Goal: Task Accomplishment & Management: Use online tool/utility

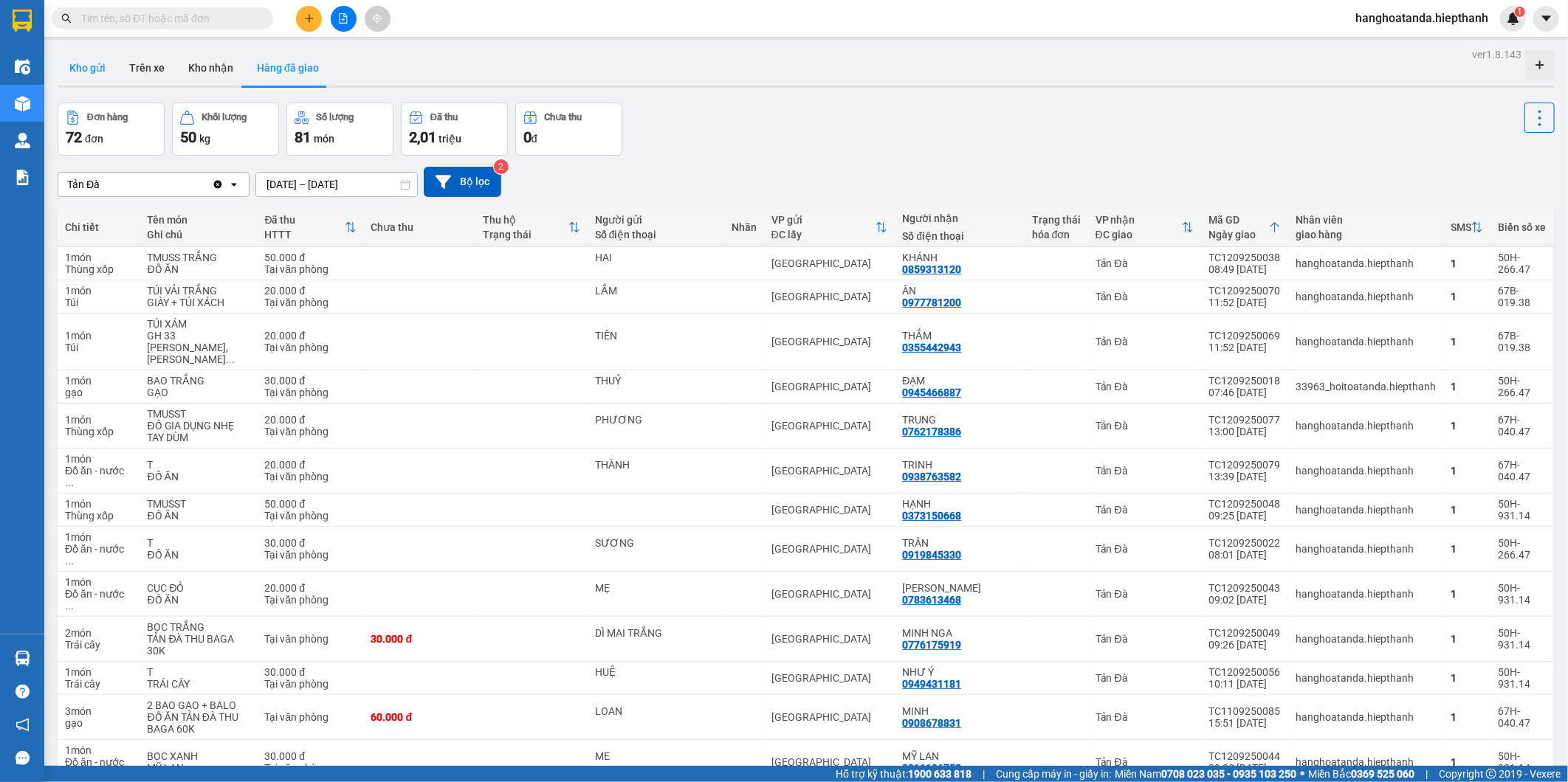
click at [108, 61] on button "Kho gửi" at bounding box center [88, 67] width 60 height 35
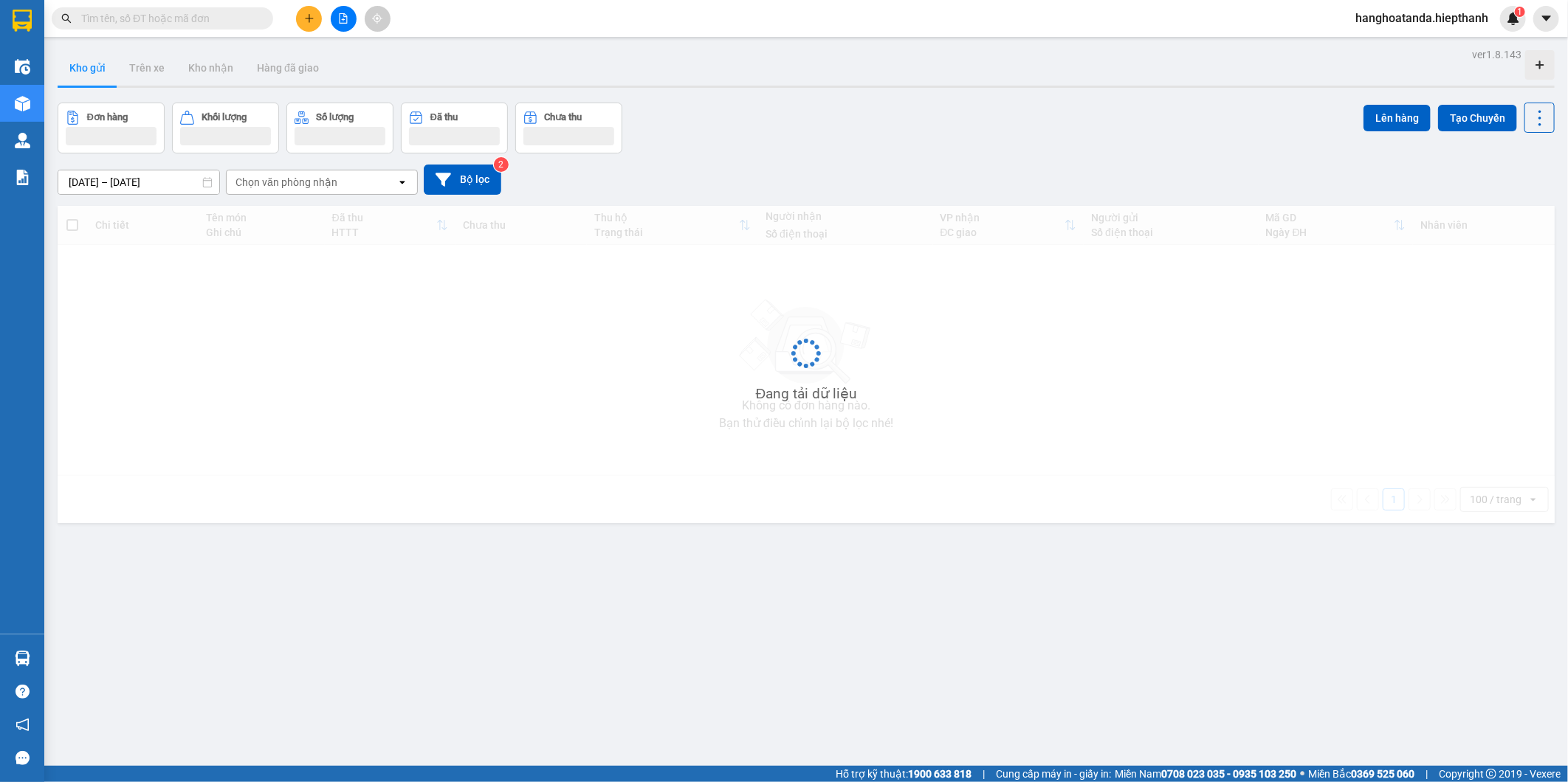
click at [85, 67] on button "Kho gửi" at bounding box center [88, 67] width 60 height 35
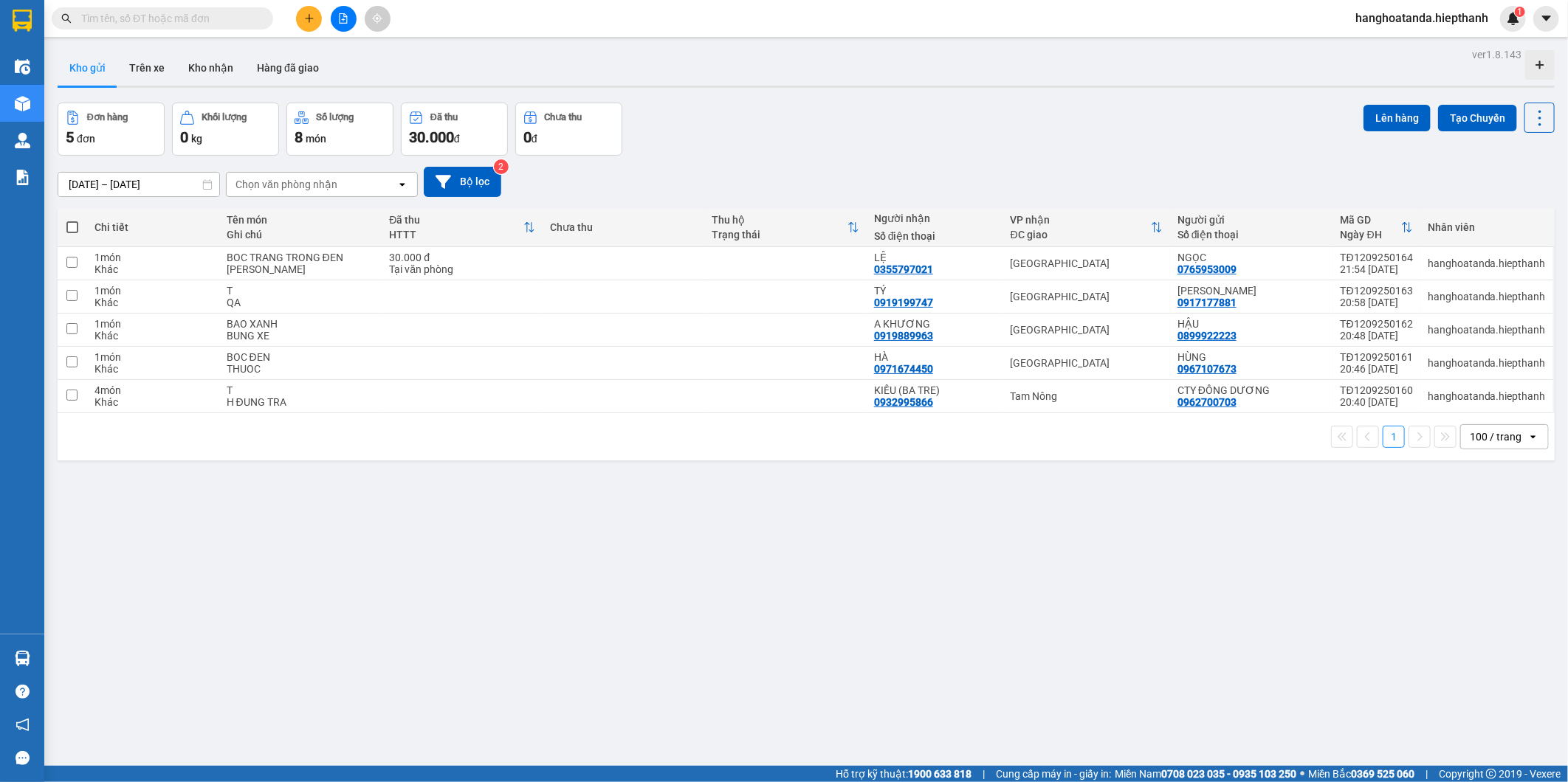
click at [1072, 136] on div "Đơn hàng 5 đơn Khối lượng 0 kg Số lượng 8 món Đã thu 30.000 đ Chưa thu 0 đ Lên …" at bounding box center [807, 129] width 1497 height 53
click at [820, 92] on div "ver 1.8.143 Kho gửi Trên xe Kho nhận Hàng đã giao Đơn hàng 5 đơn Khối lượng 0 k…" at bounding box center [807, 435] width 1509 height 782
click at [341, 25] on button at bounding box center [344, 19] width 26 height 25
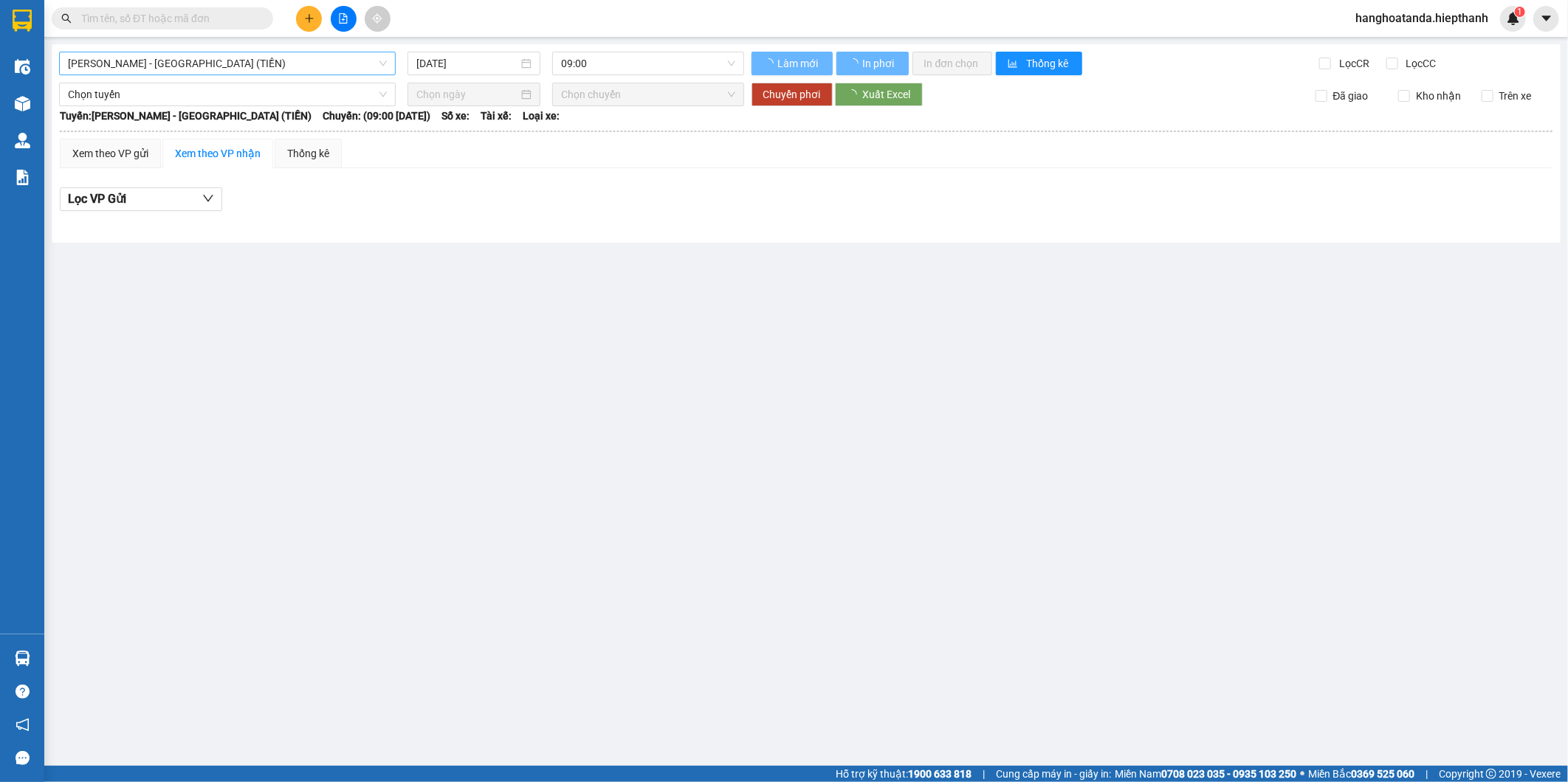
click at [227, 70] on span "Hồ Chí Minh - Tân Châu (TIỀN)" at bounding box center [227, 64] width 319 height 22
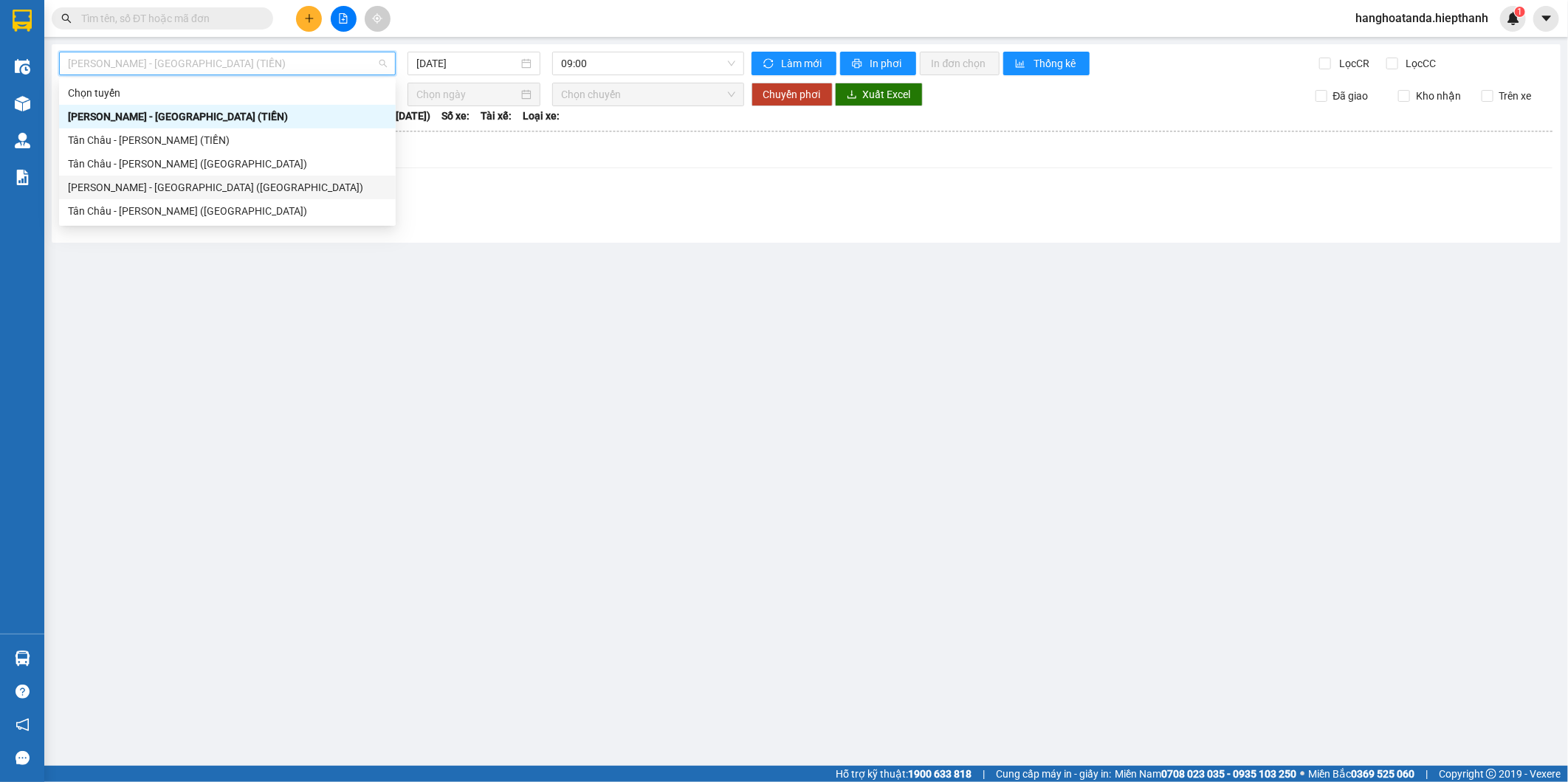
click at [216, 181] on div "Hồ Chí Minh - Tân Châu (Giường)" at bounding box center [227, 187] width 319 height 16
type input "12/09/2025"
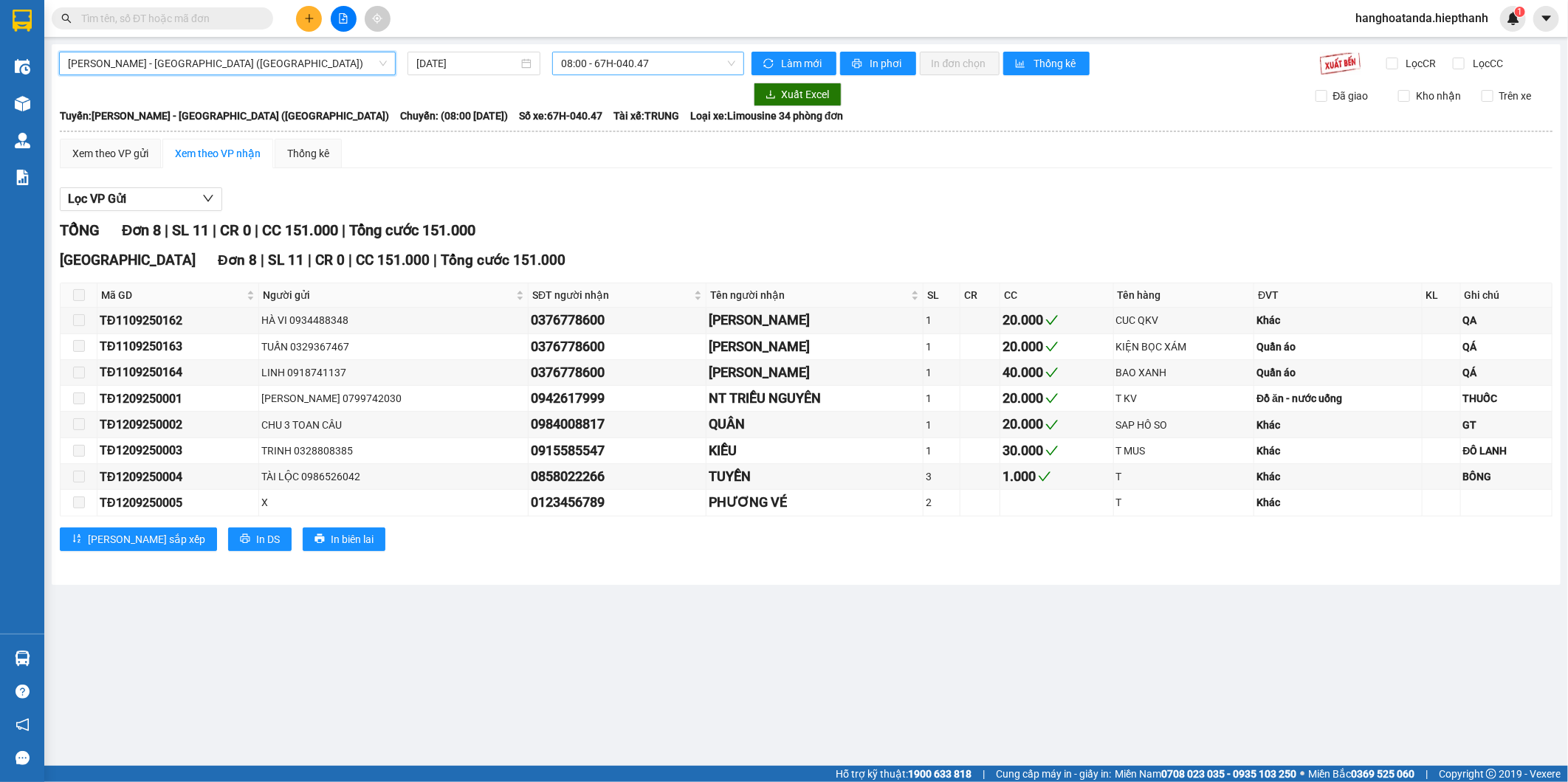
click at [593, 53] on span "08:00 - 67H-040.47" at bounding box center [647, 64] width 173 height 22
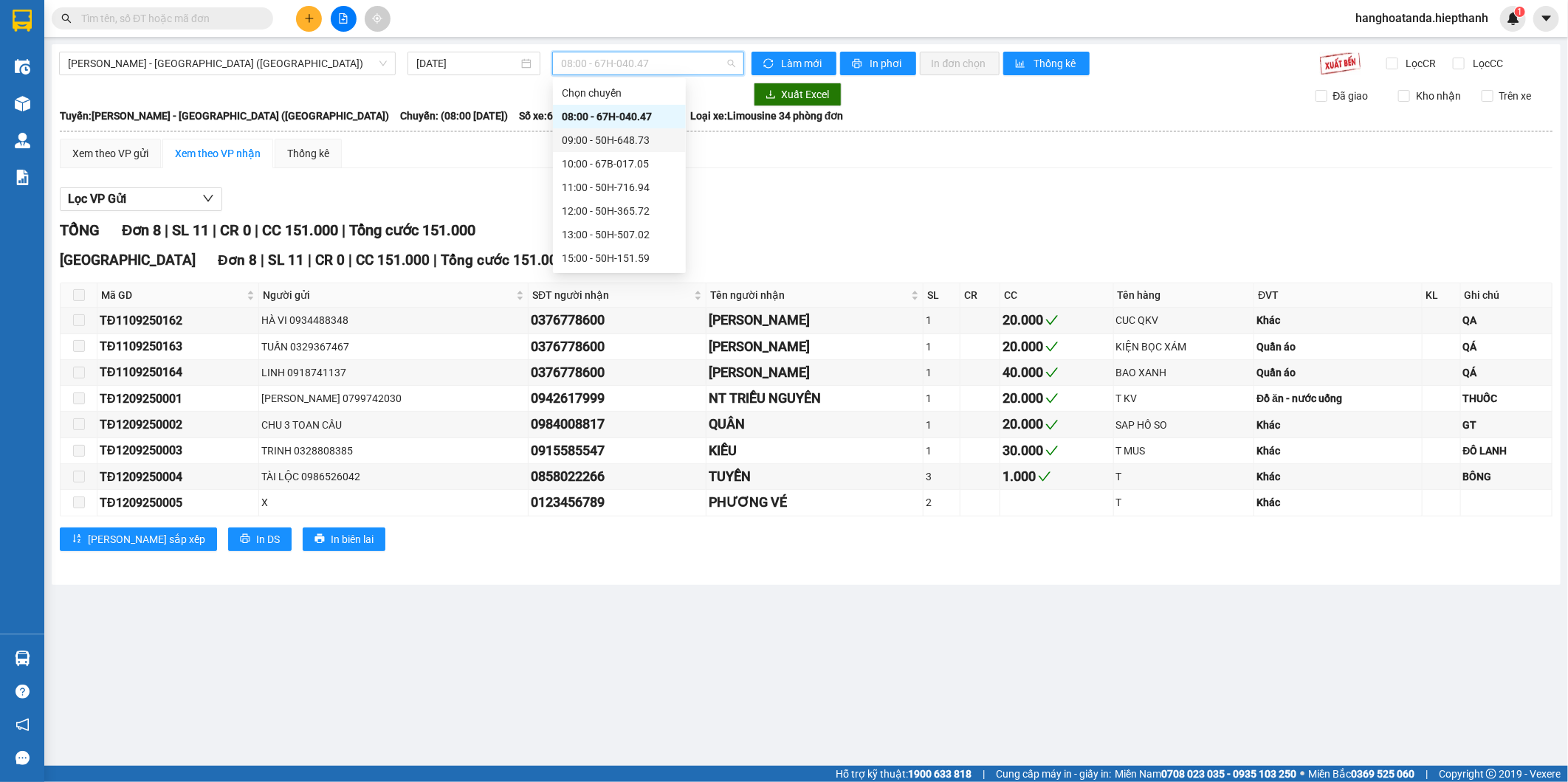
click at [601, 148] on div "09:00 - 50H-648.73" at bounding box center [619, 139] width 133 height 23
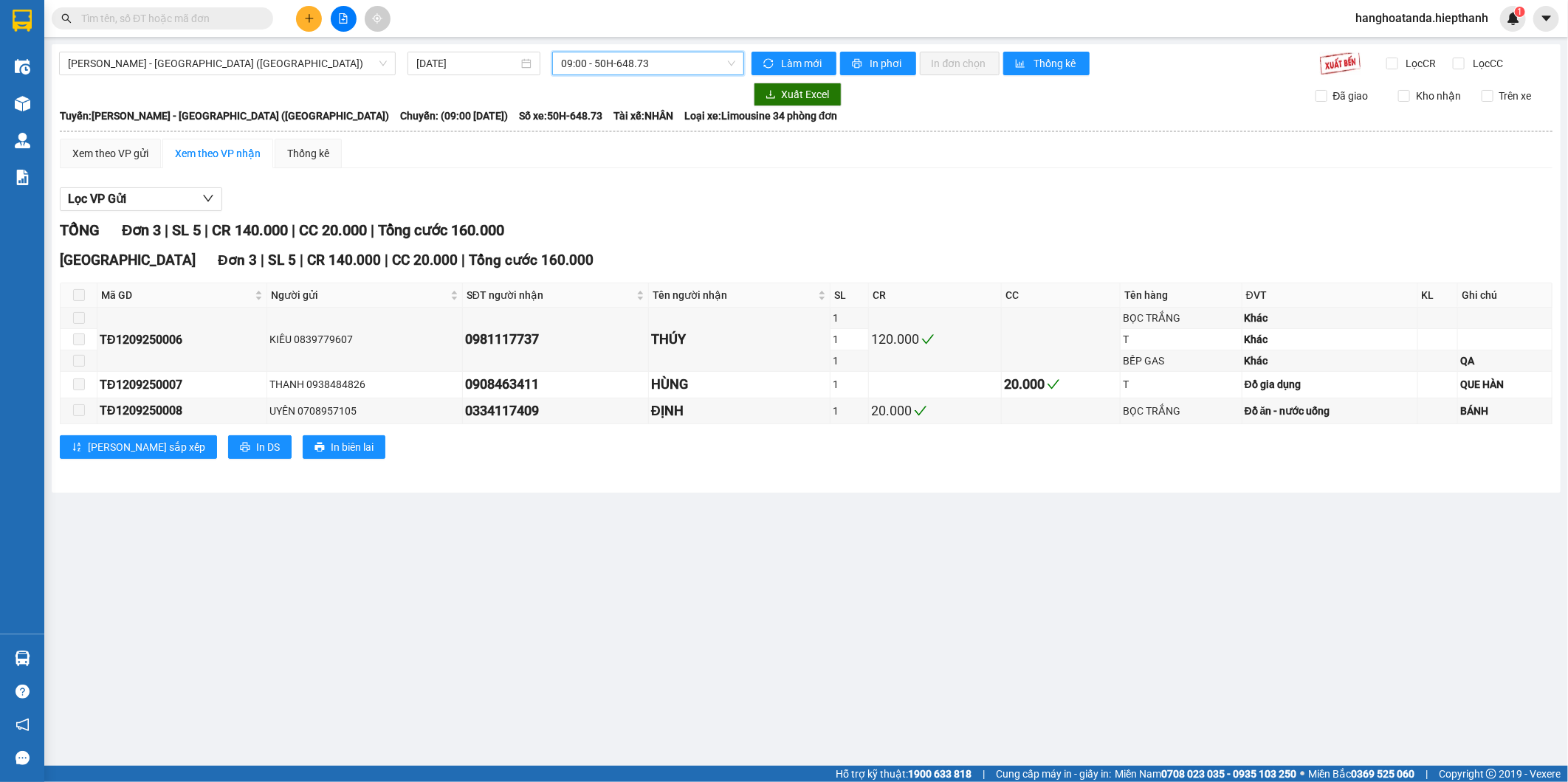
click at [644, 68] on span "09:00 - 50H-648.73" at bounding box center [647, 64] width 173 height 22
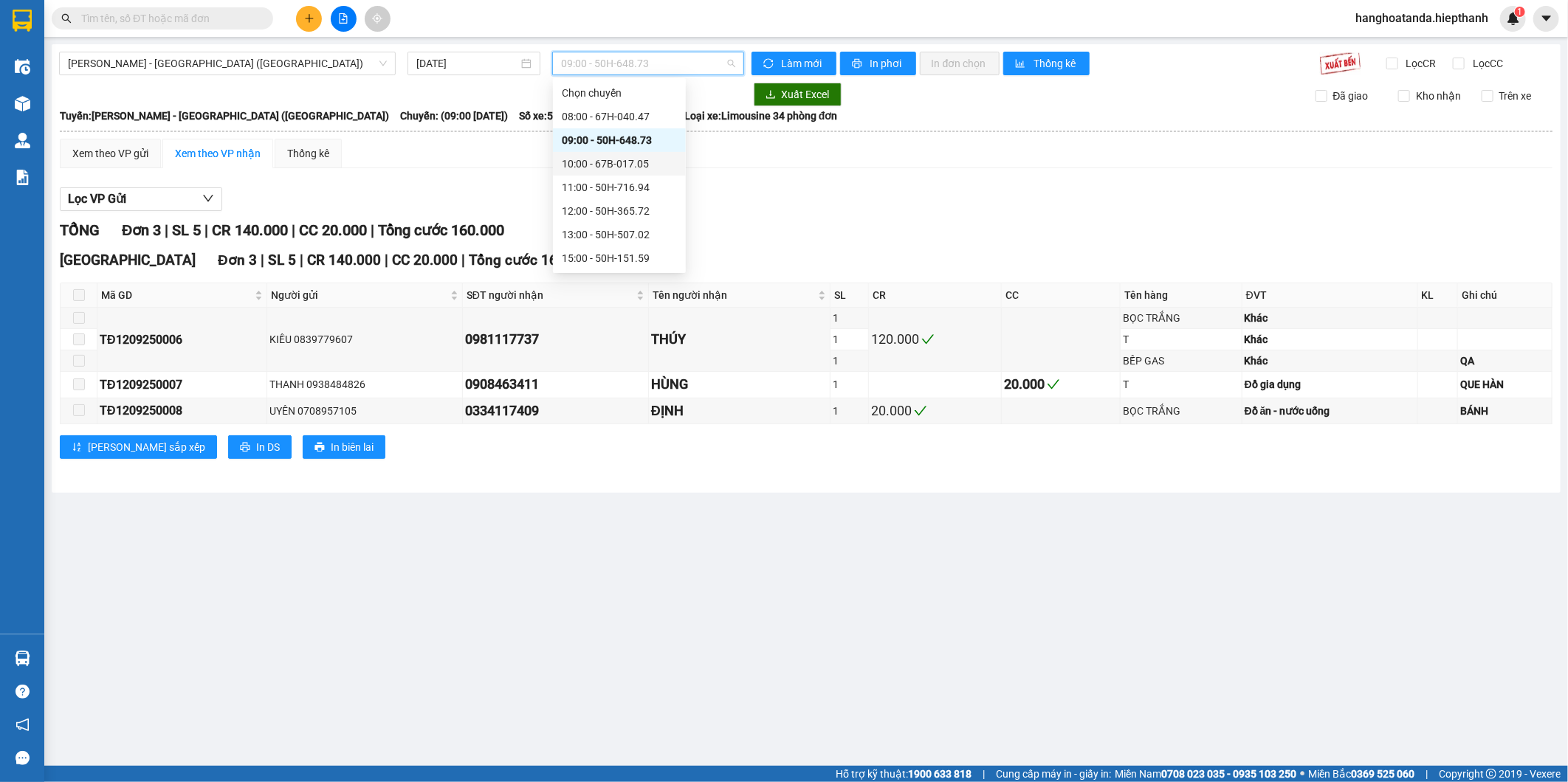
click at [628, 160] on div "10:00 - 67B-017.05" at bounding box center [620, 164] width 116 height 16
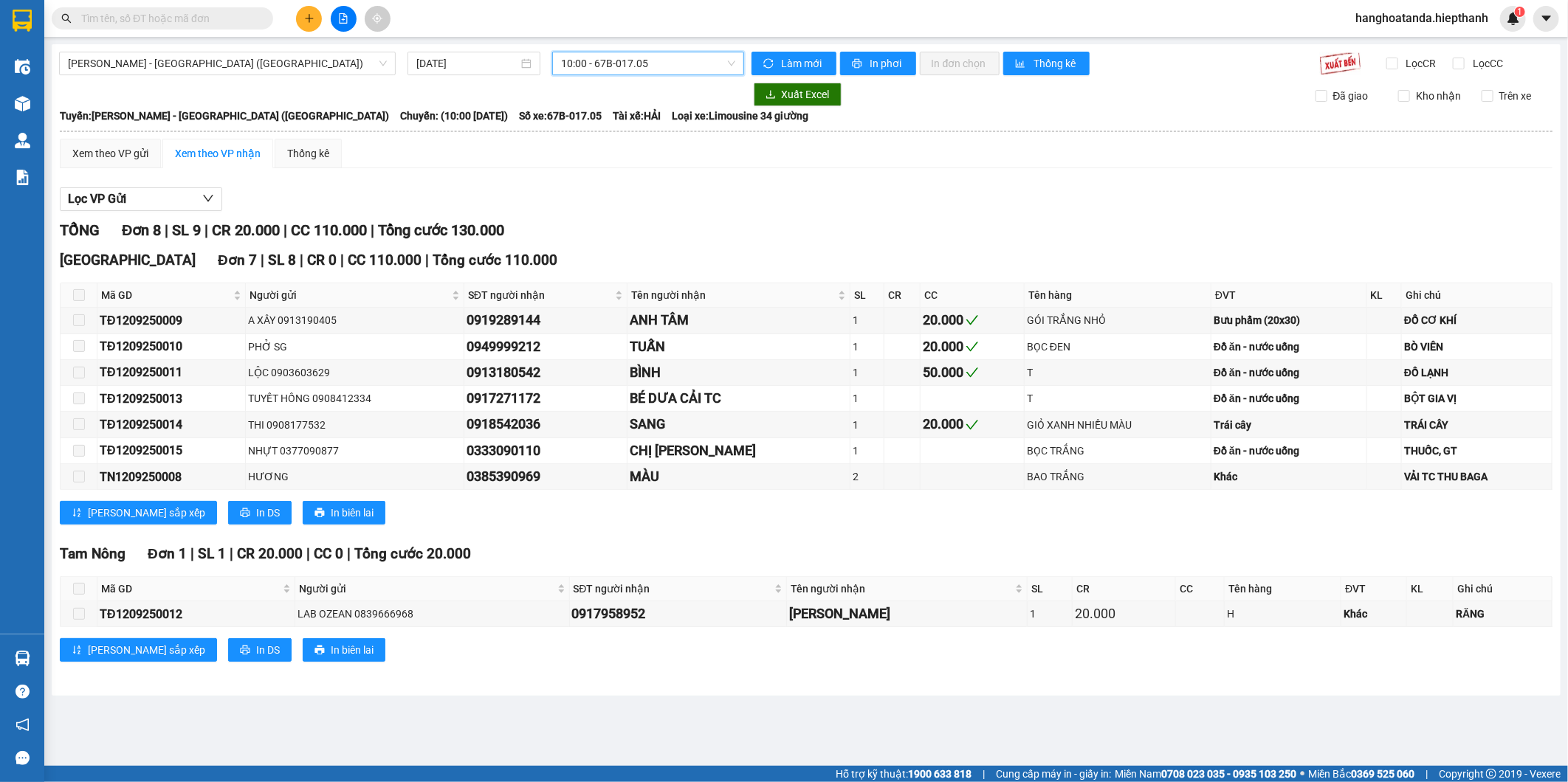
click at [652, 49] on div "Hồ Chí Minh - Tân Châu (Giường) 12/09/2025 10:00 10:00 - 67B-017.05 Làm mới In …" at bounding box center [807, 370] width 1509 height 652
click at [648, 61] on span "10:00 - 67B-017.05" at bounding box center [647, 64] width 173 height 22
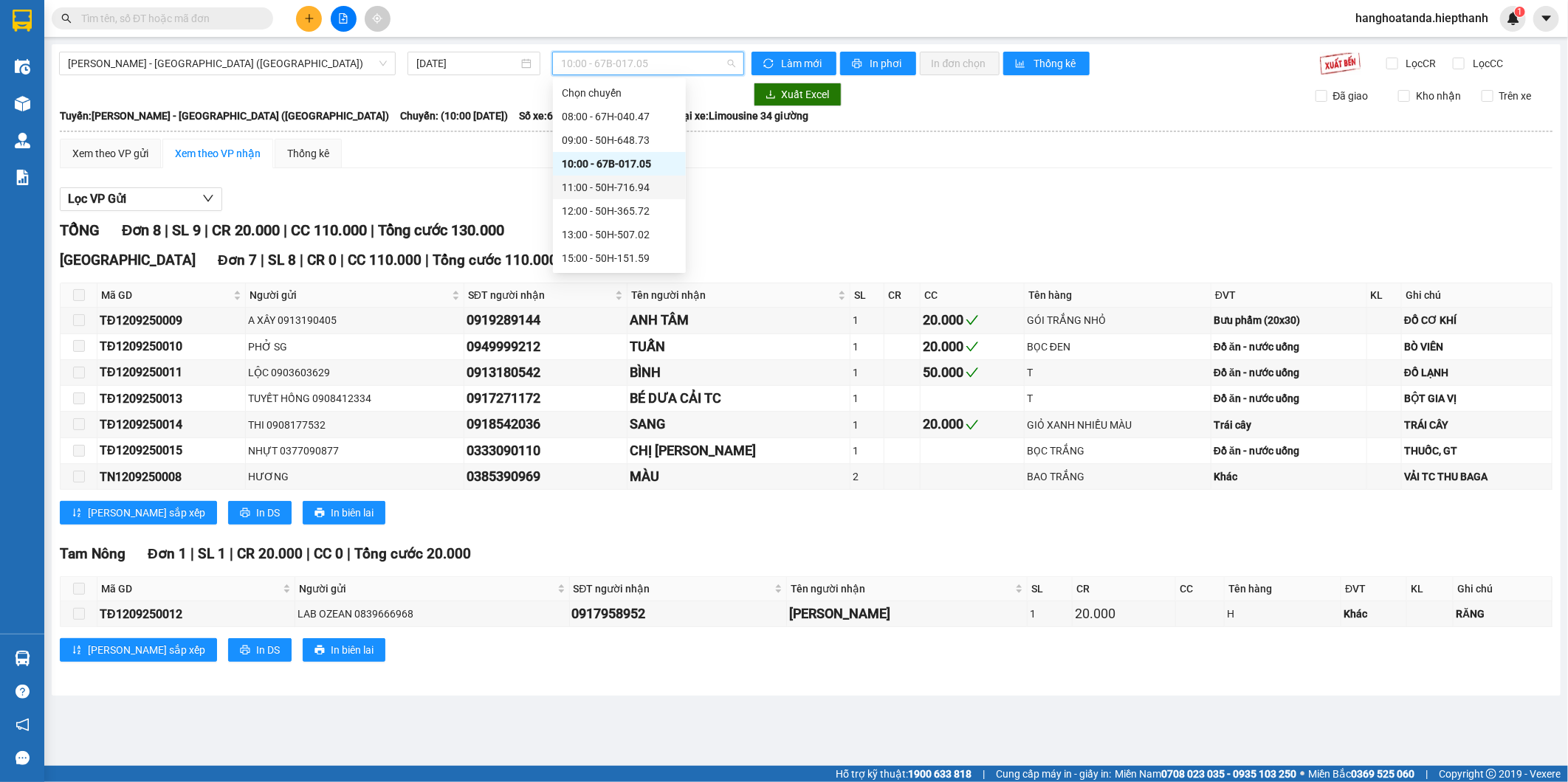
click at [611, 187] on div "11:00 - 50H-716.94" at bounding box center [620, 187] width 116 height 16
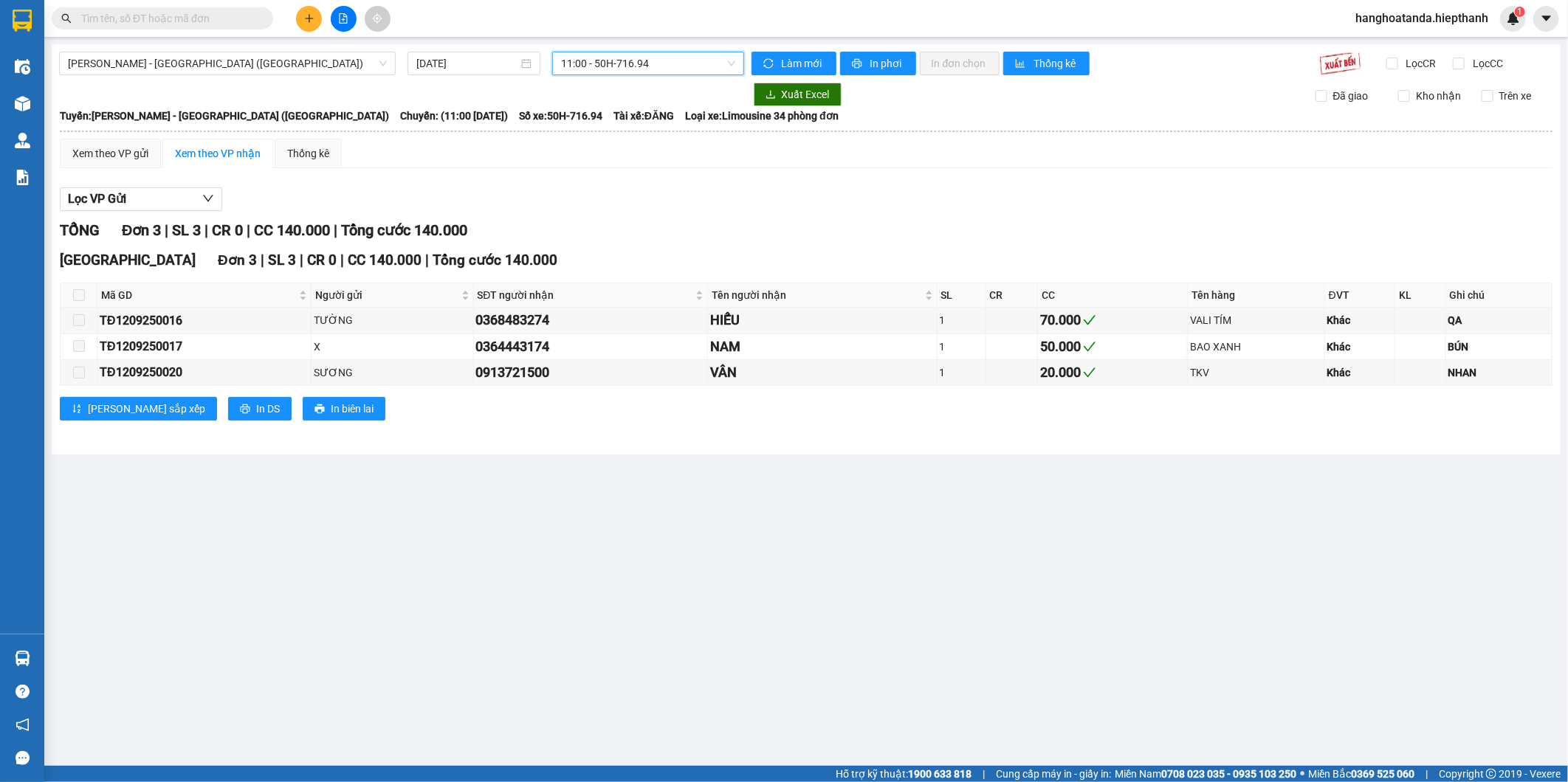
click at [624, 70] on span "11:00 - 50H-716.94" at bounding box center [647, 64] width 173 height 22
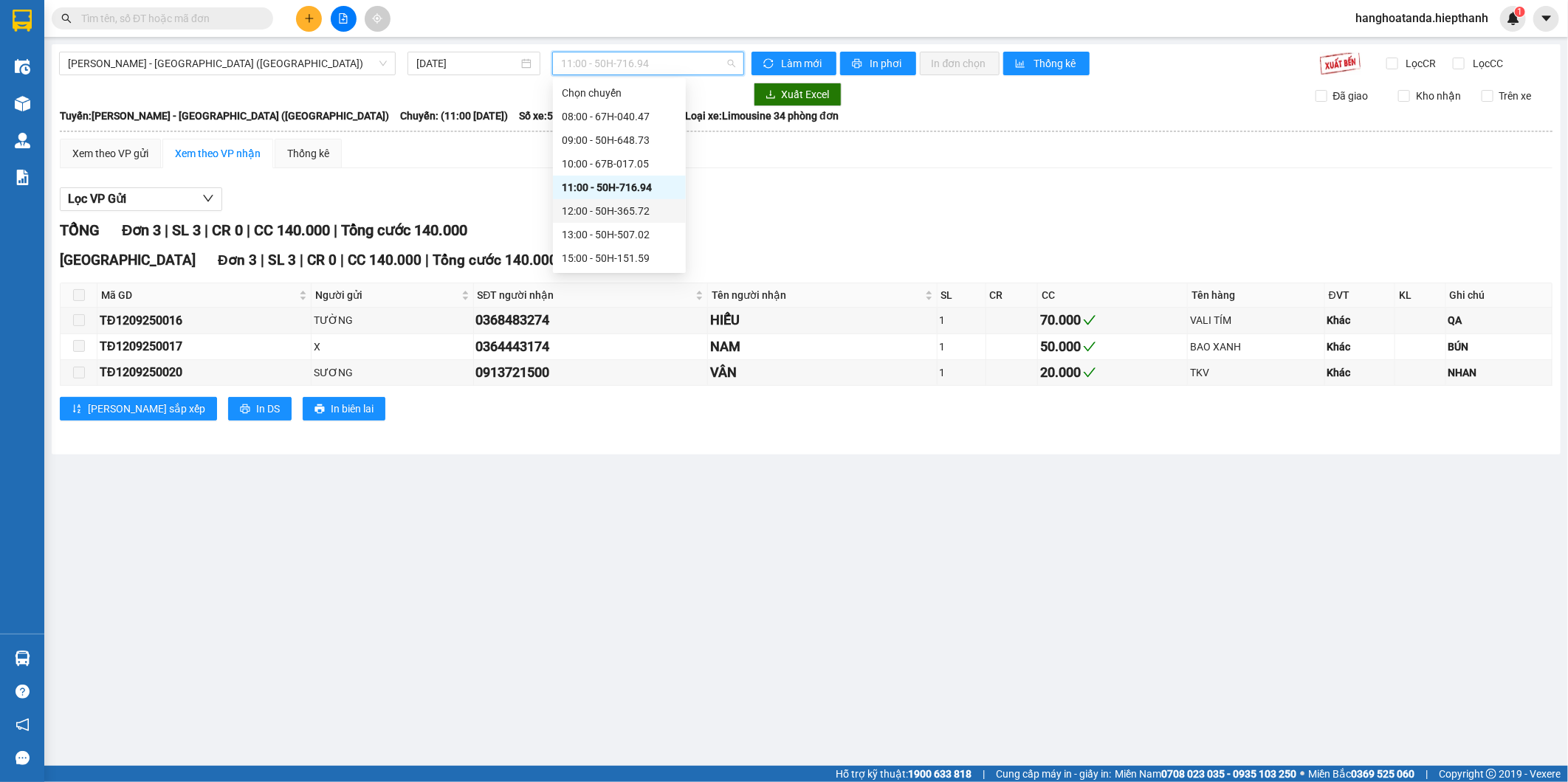
click at [626, 209] on div "12:00 - 50H-365.72" at bounding box center [620, 211] width 116 height 16
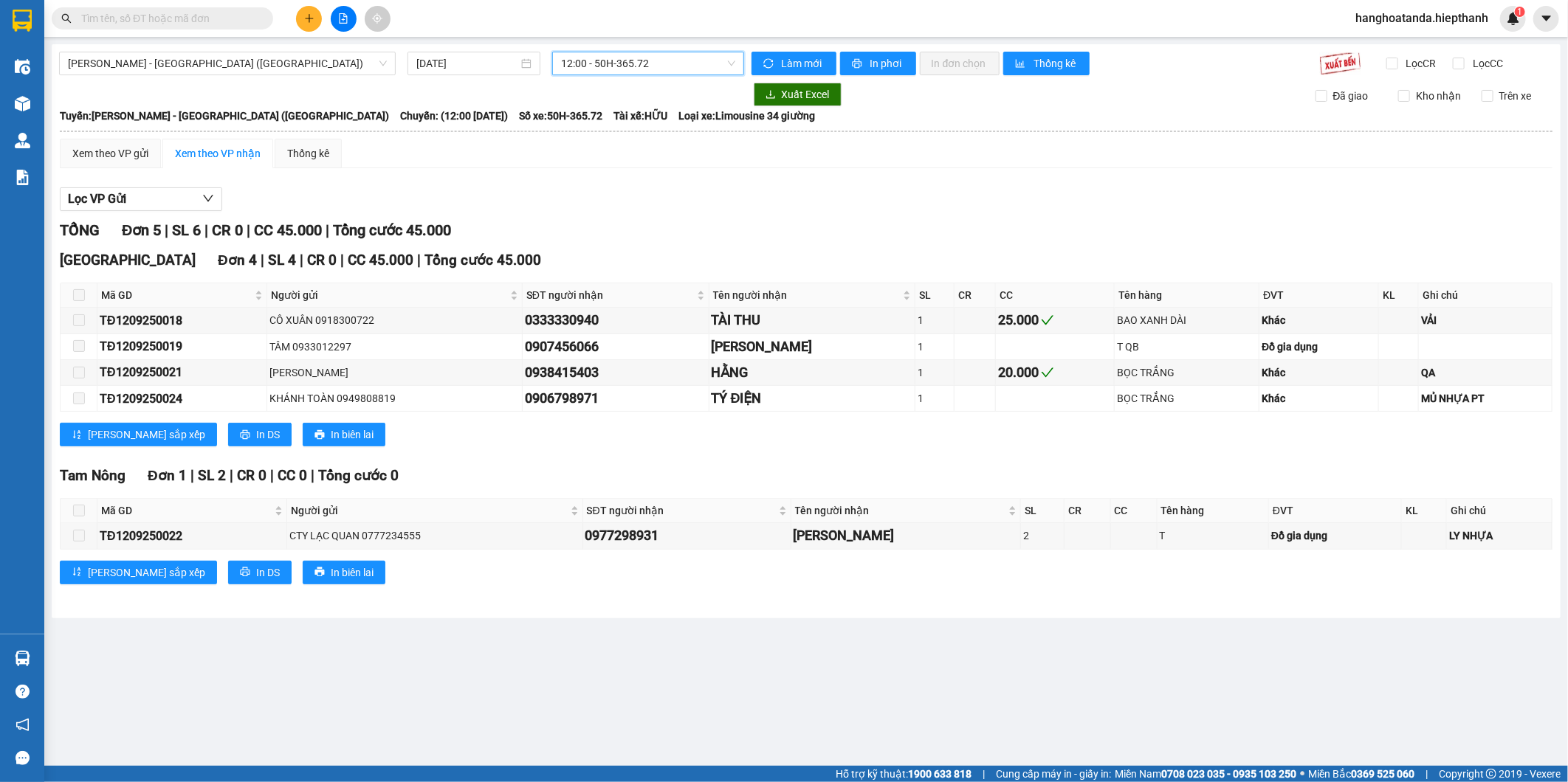
click at [651, 67] on span "12:00 - 50H-365.72" at bounding box center [647, 64] width 173 height 22
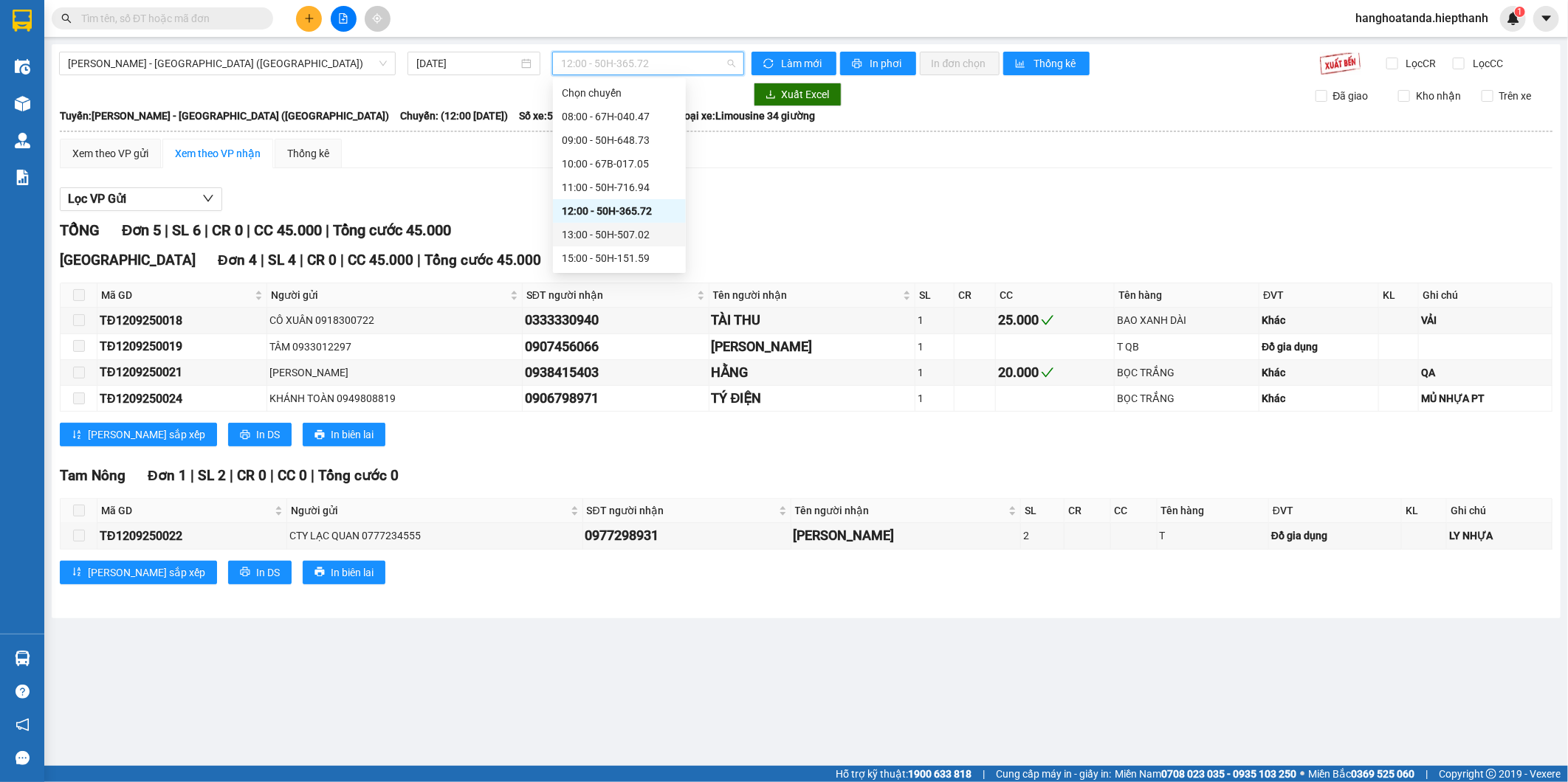
click at [623, 234] on div "13:00 - 50H-507.02" at bounding box center [620, 235] width 116 height 16
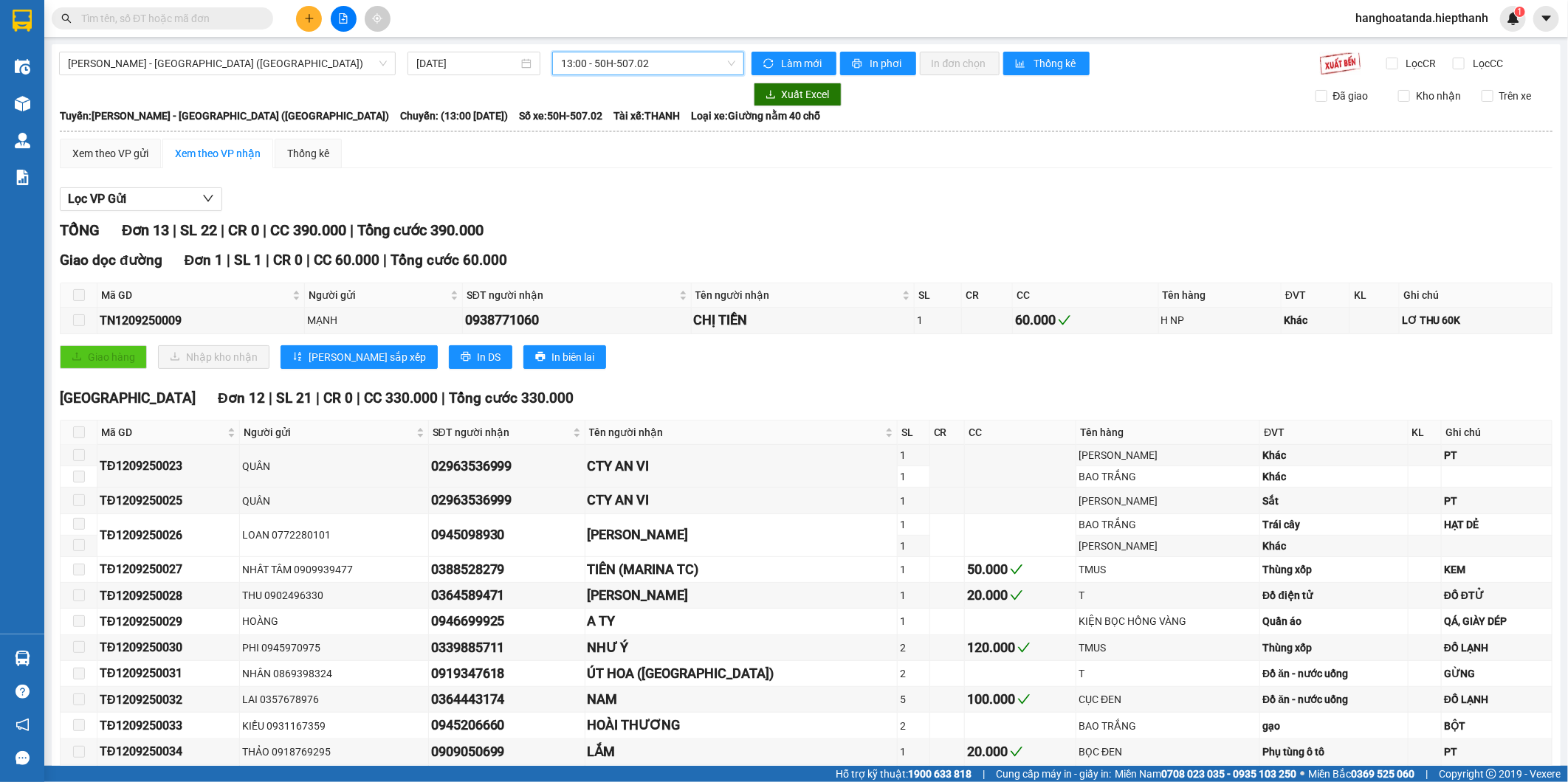
click at [626, 54] on span "13:00 - 50H-507.02" at bounding box center [647, 64] width 173 height 22
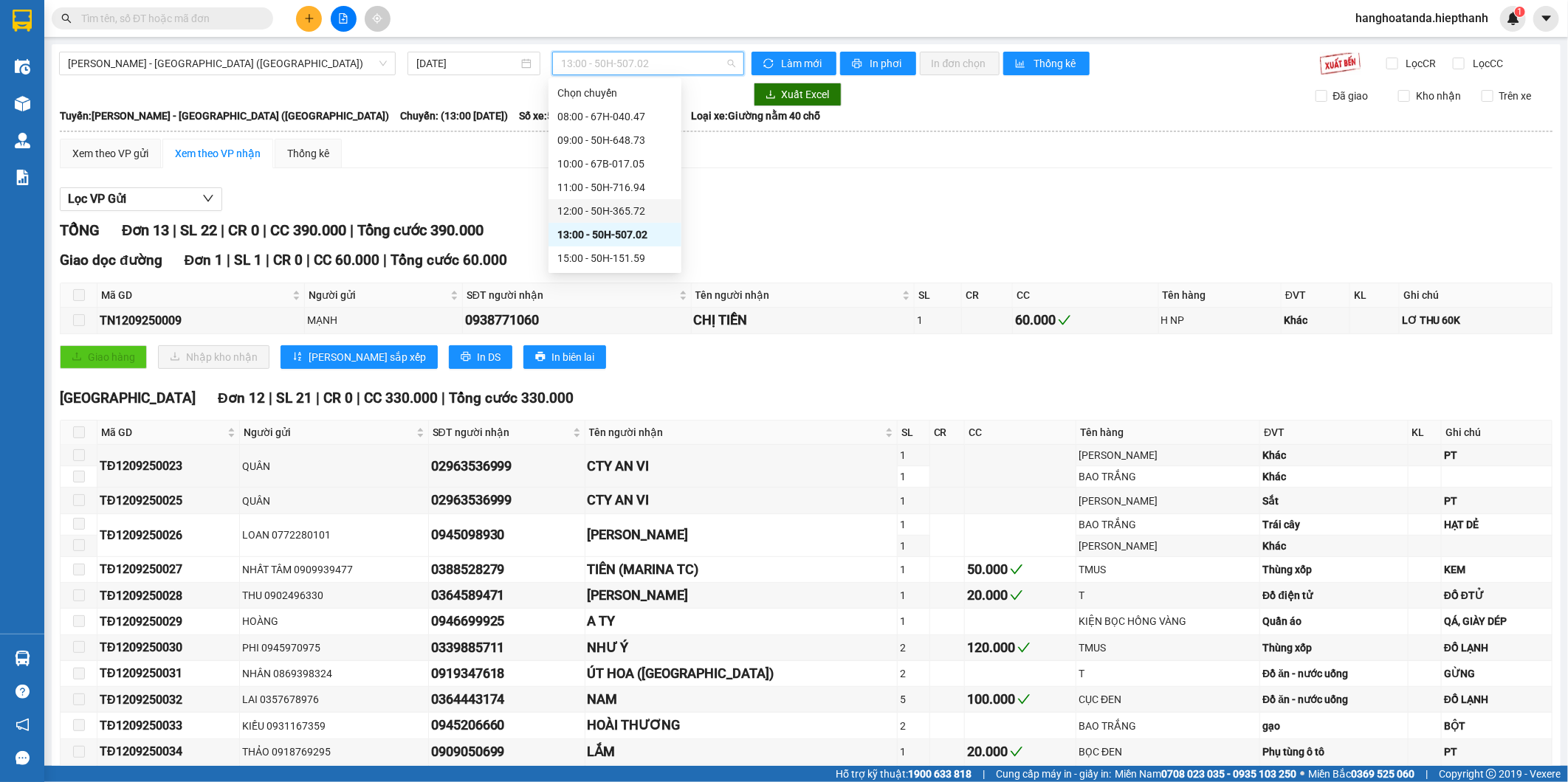
click at [900, 215] on div "Lọc VP Gửi TỔNG Đơn 13 | SL 22 | CR 0 | CC 390.000 | Tổng cước 390.000 Giao dọ…" at bounding box center [807, 512] width 1493 height 664
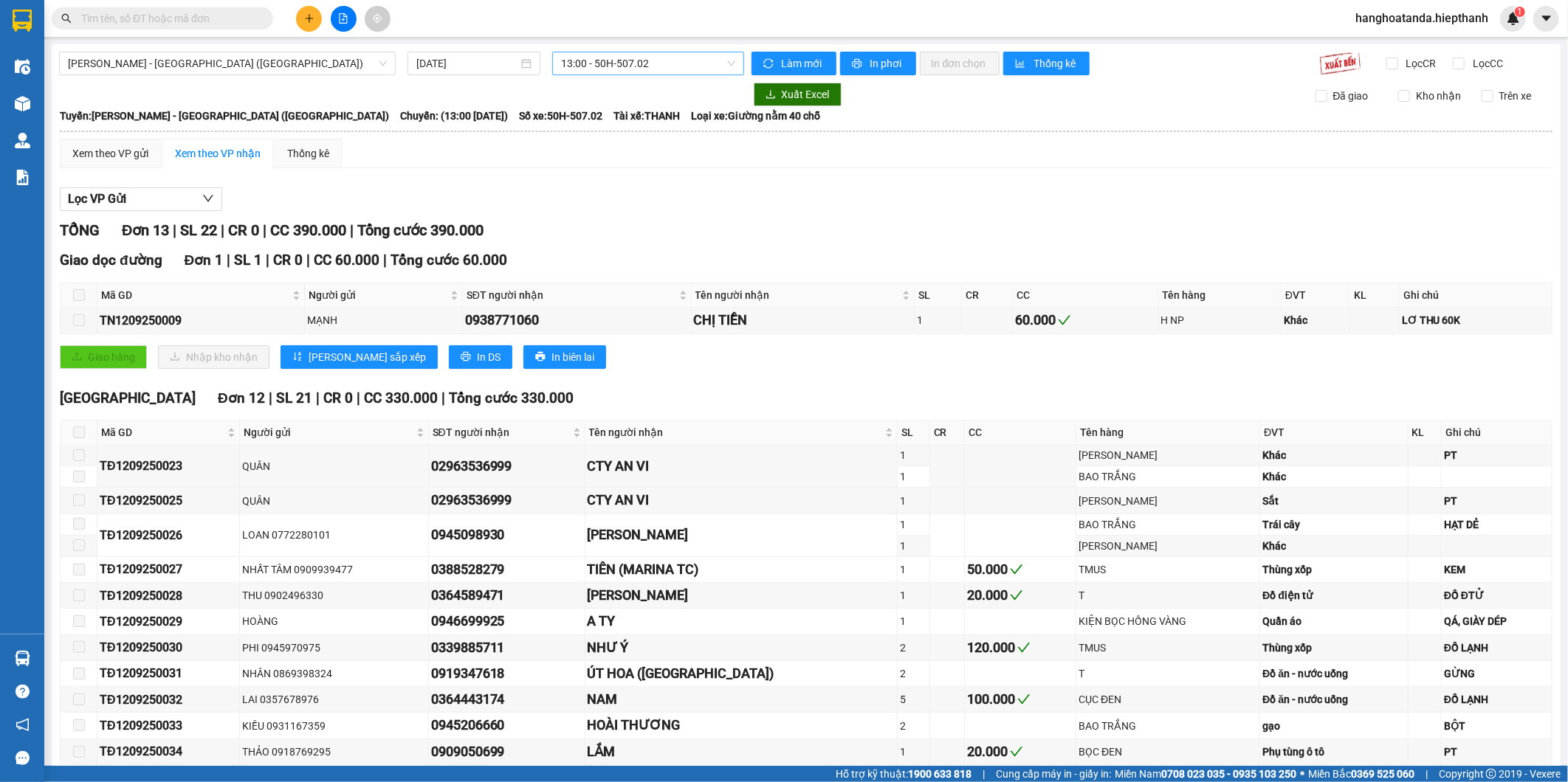
click at [629, 54] on span "13:00 - 50H-507.02" at bounding box center [647, 64] width 173 height 22
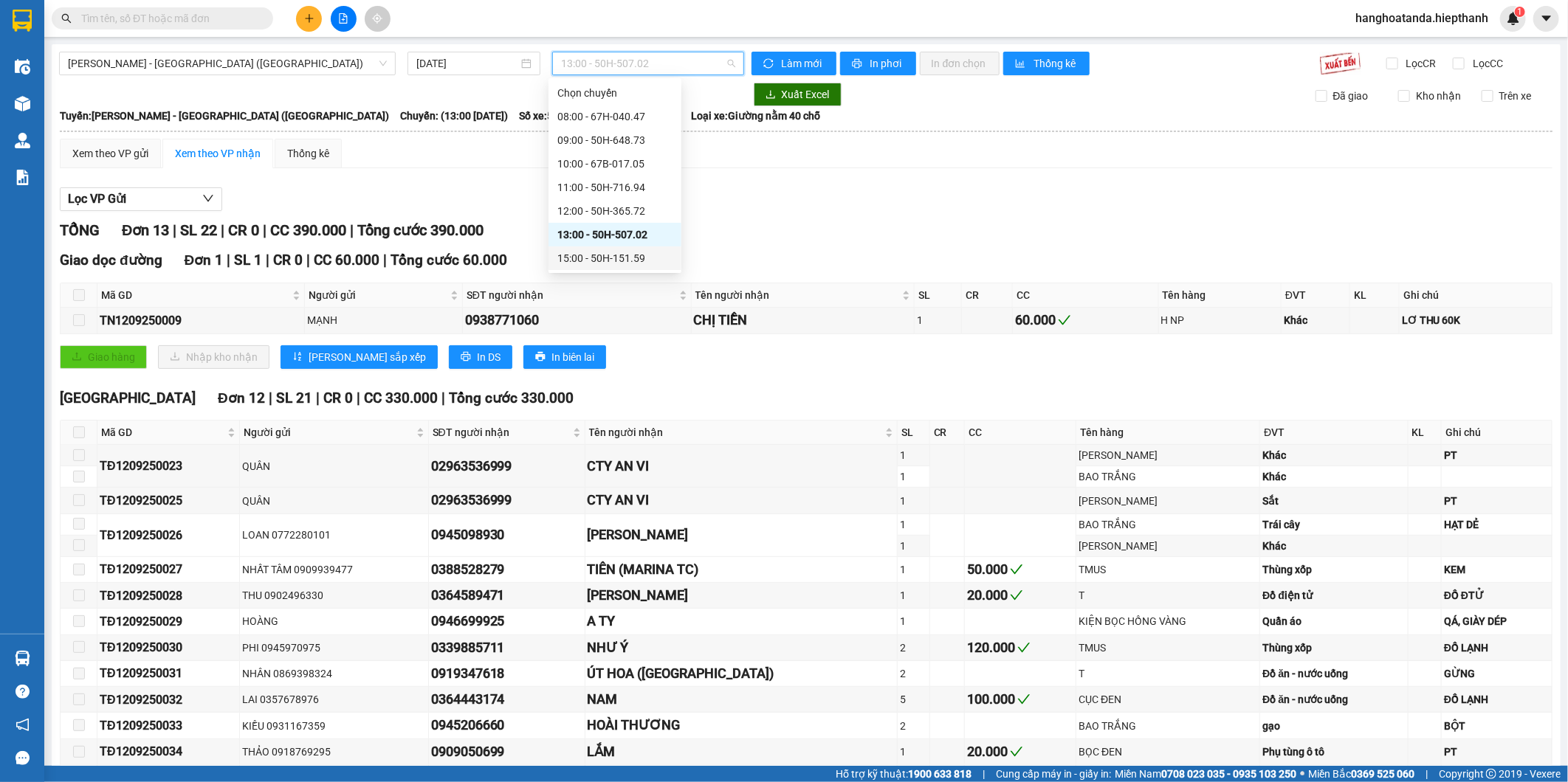
click at [598, 253] on div "15:00 - 50H-151.59" at bounding box center [615, 259] width 116 height 16
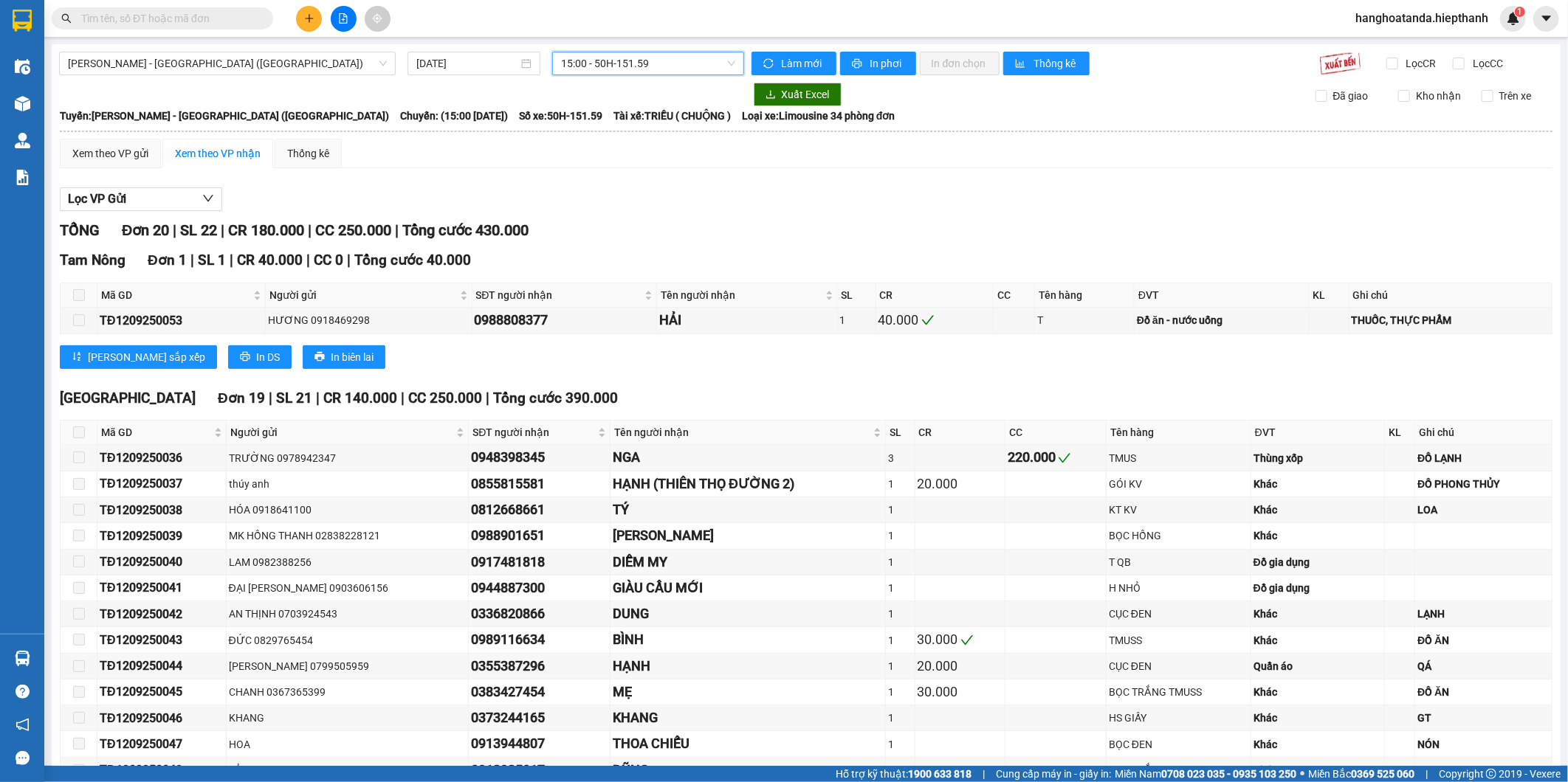
click at [635, 70] on span "15:00 - 50H-151.59" at bounding box center [647, 64] width 173 height 22
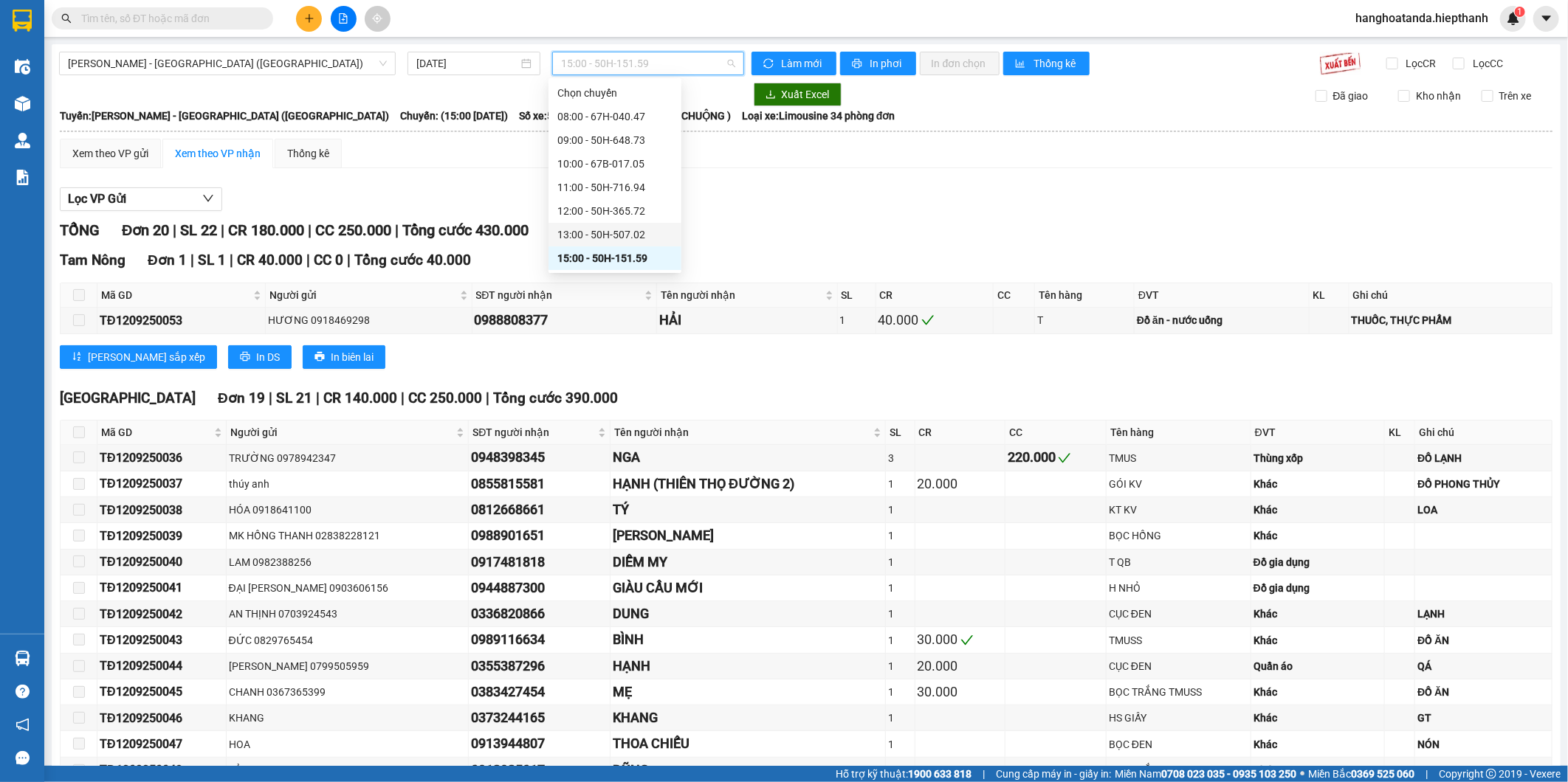
drag, startPoint x: 619, startPoint y: 237, endPoint x: 604, endPoint y: 229, distance: 17.0
click at [618, 237] on div "13:00 - 50H-507.02" at bounding box center [615, 235] width 116 height 16
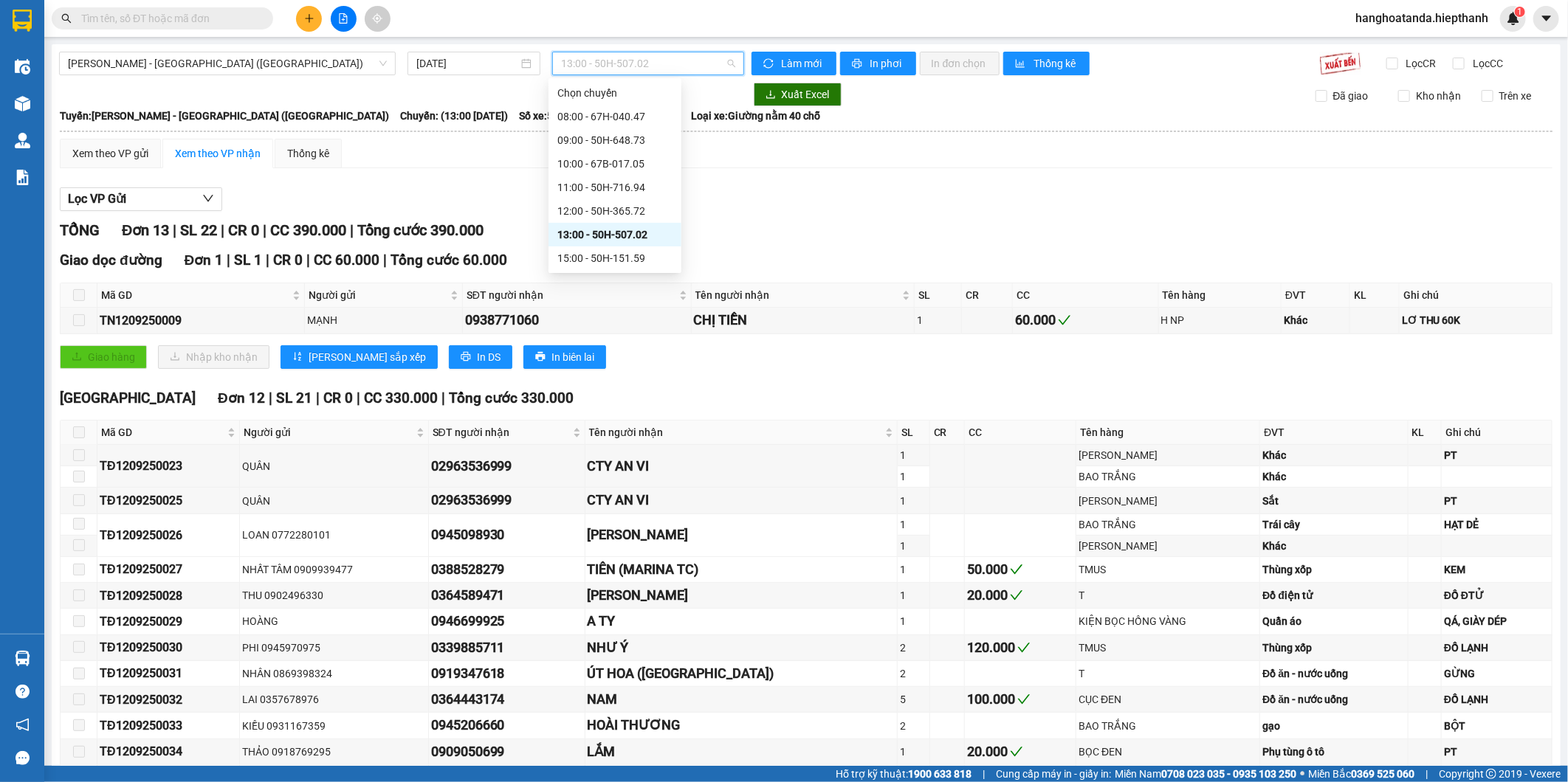
click at [642, 65] on span "13:00 - 50H-507.02" at bounding box center [647, 64] width 173 height 22
click at [600, 259] on div "15:00 - 50H-151.59" at bounding box center [615, 259] width 116 height 16
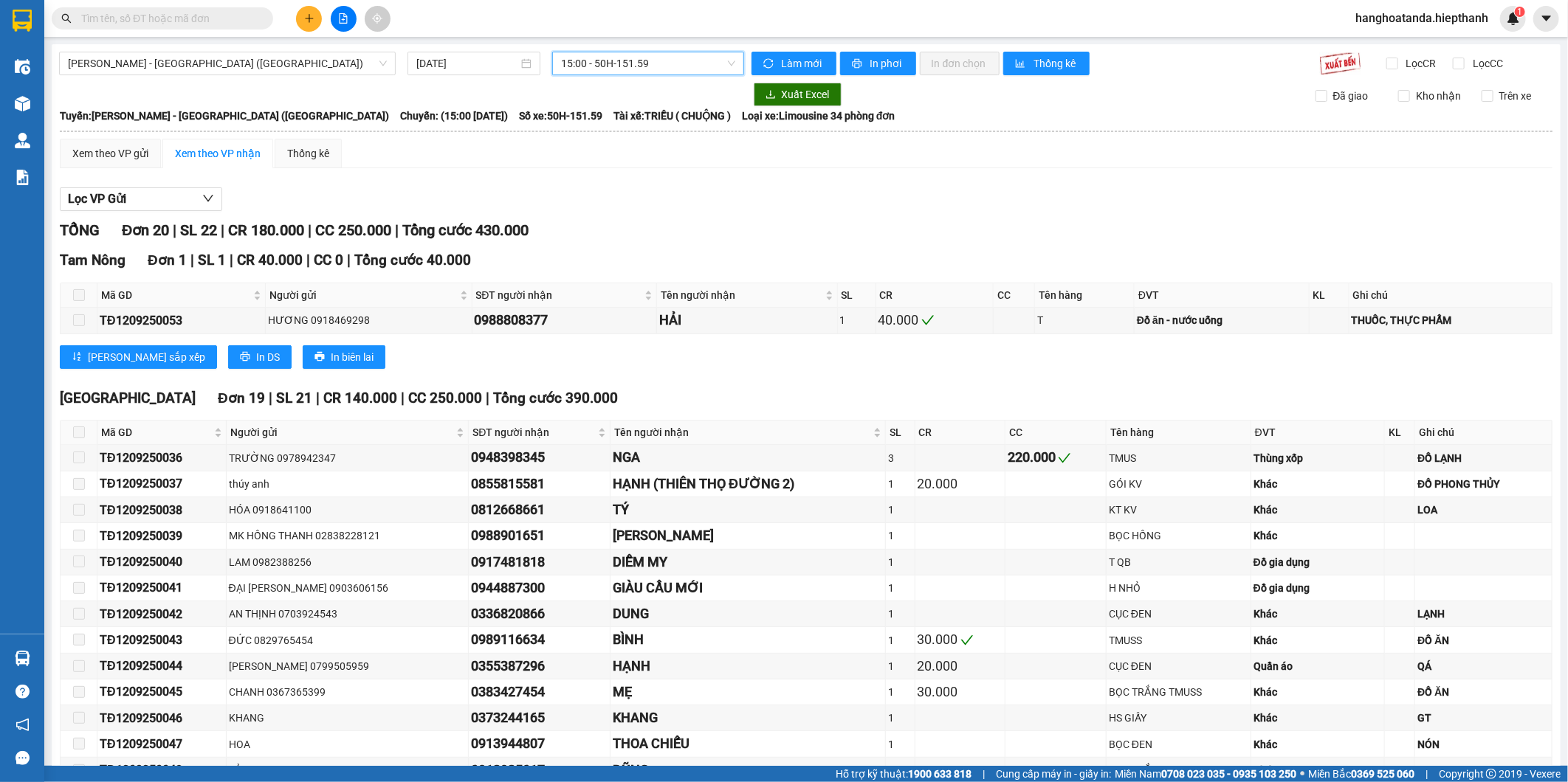
click at [647, 61] on span "15:00 - 50H-151.59" at bounding box center [647, 64] width 173 height 22
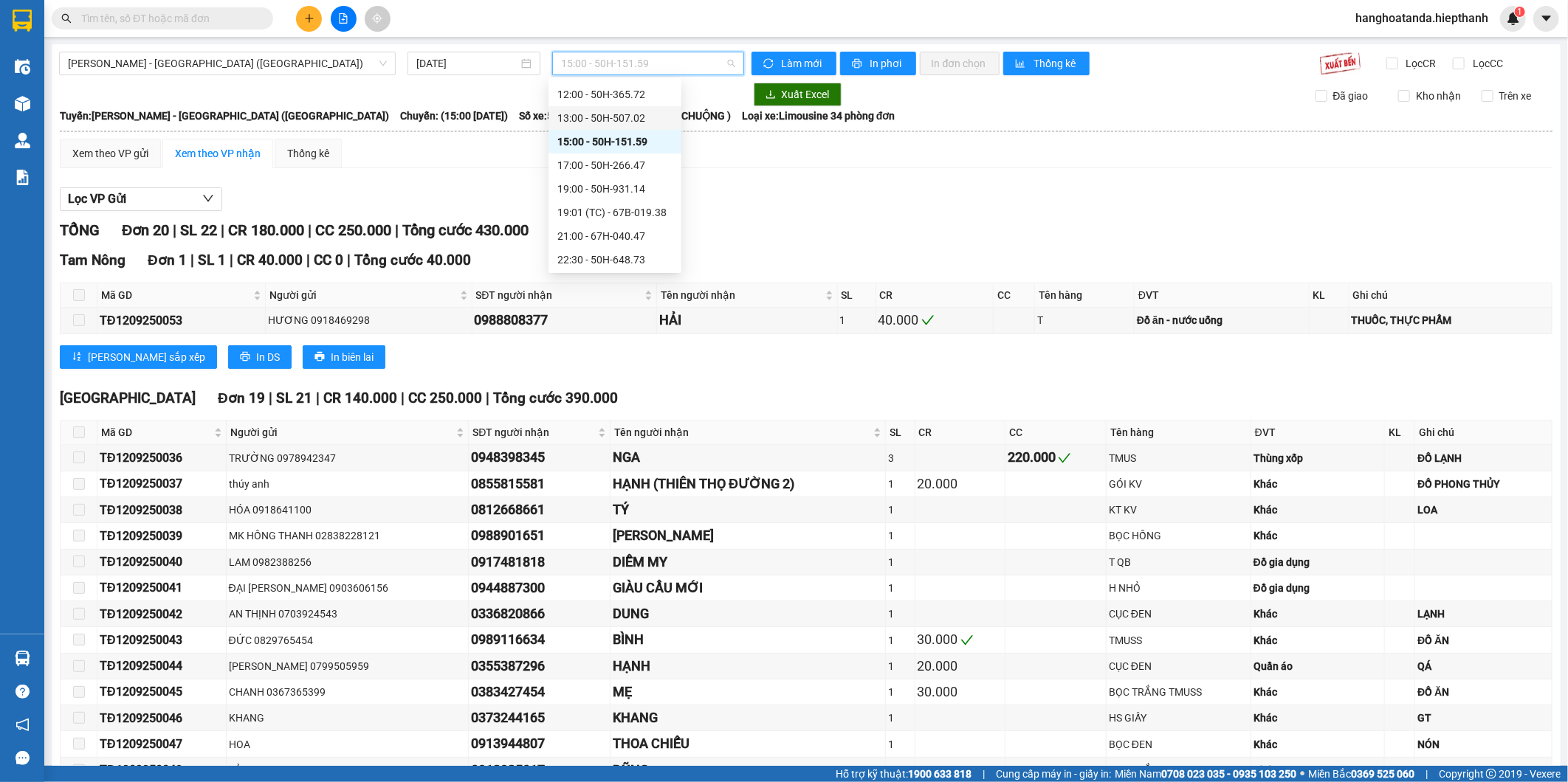
scroll to position [118, 0]
click at [599, 159] on div "17:00 - 50H-266.47" at bounding box center [615, 164] width 116 height 16
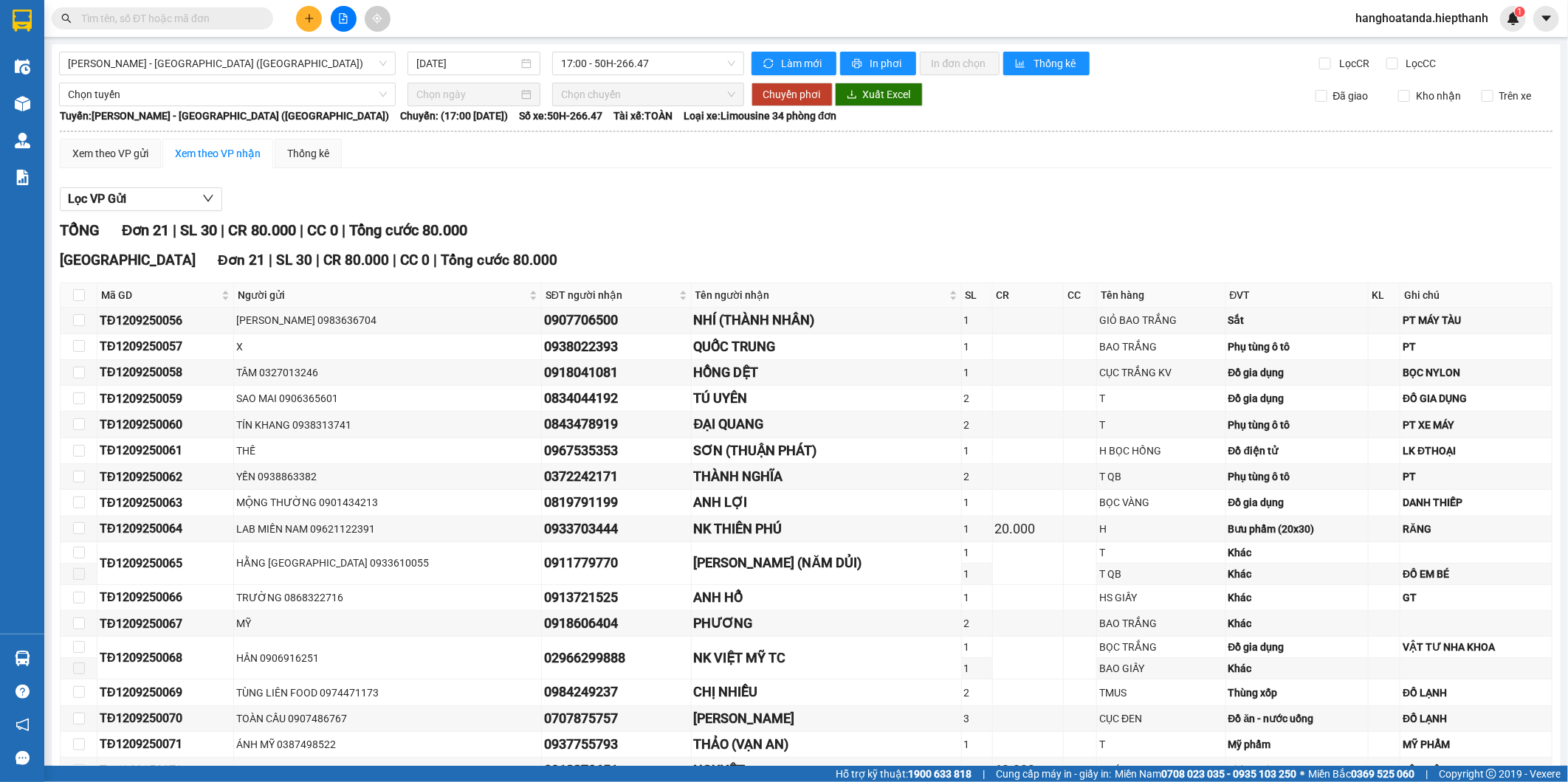
click at [619, 76] on div "Hồ Chí Minh - Tân Châu (Giường) 12/09/2025 17:00 - 50H-266.47 Làm mới In phơi I…" at bounding box center [807, 500] width 1509 height 912
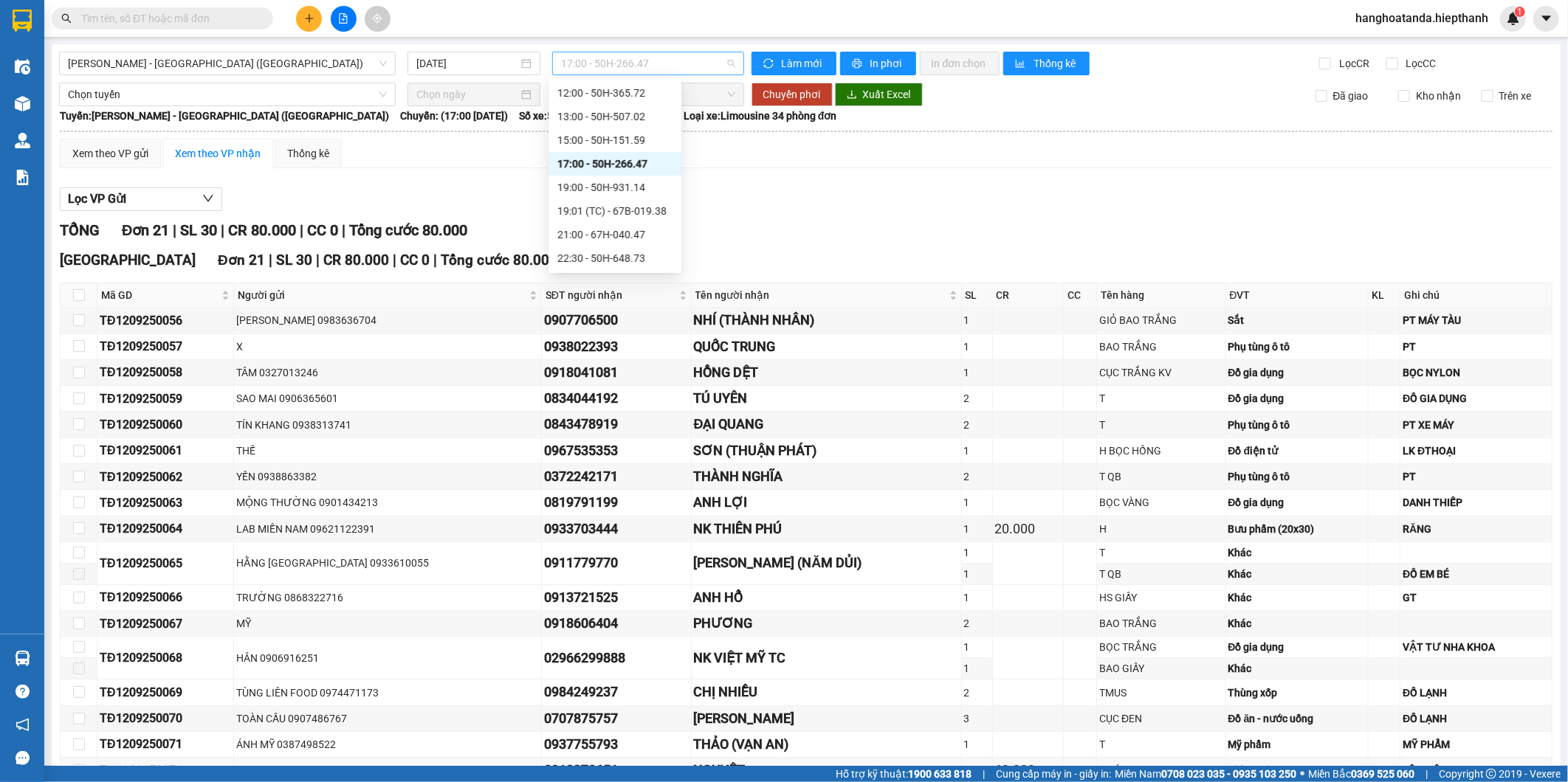
click at [623, 61] on span "17:00 - 50H-266.47" at bounding box center [647, 64] width 173 height 22
click at [610, 187] on div "19:00 - 50H-931.14" at bounding box center [615, 187] width 116 height 16
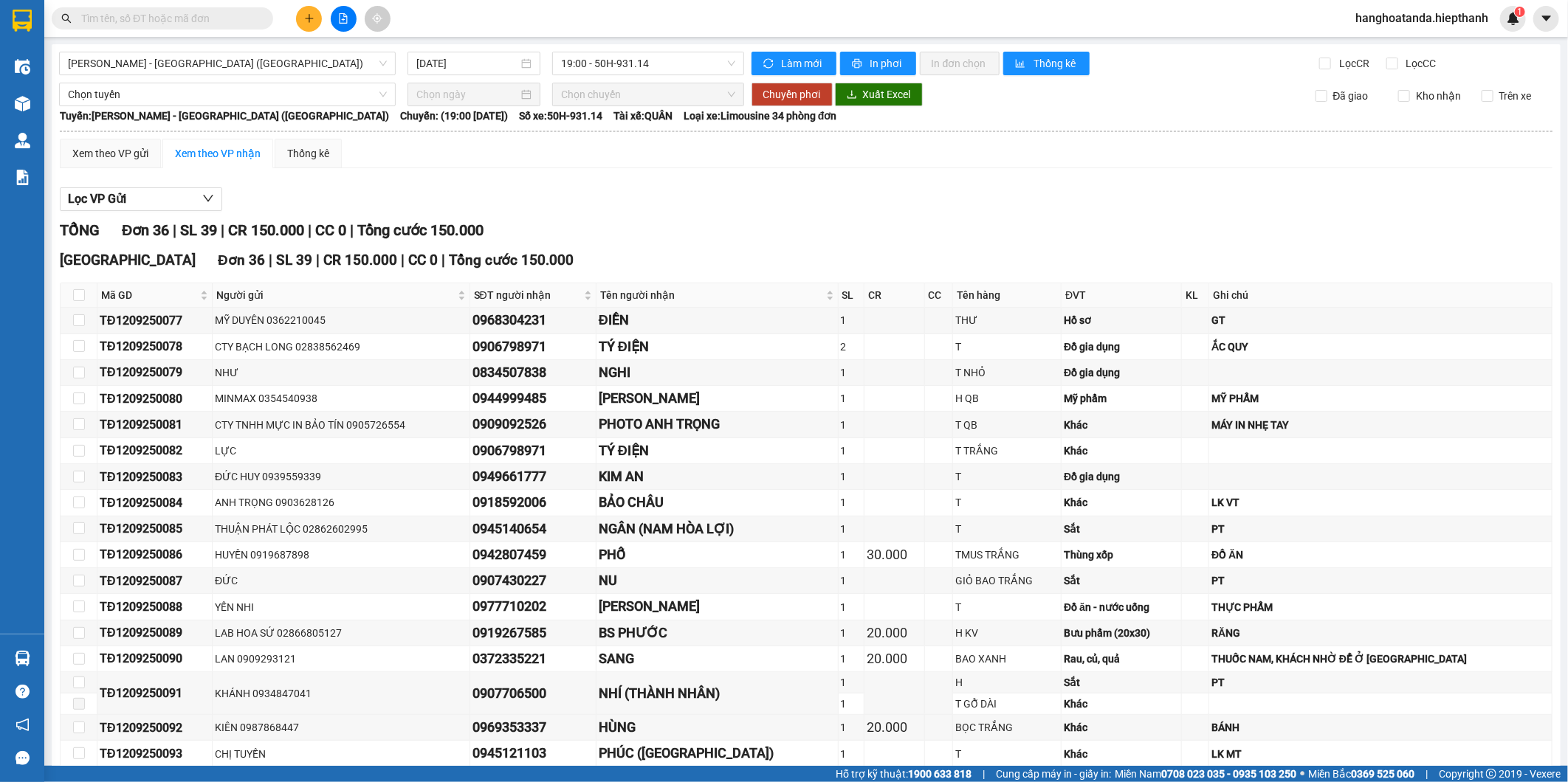
click at [635, 48] on div "Hồ Chí Minh - Tân Châu (Giường) 12/09/2025 19:00 - 50H-931.14 Làm mới In phơi I…" at bounding box center [807, 687] width 1509 height 1286
click at [638, 60] on span "19:00 - 50H-931.14" at bounding box center [647, 64] width 173 height 22
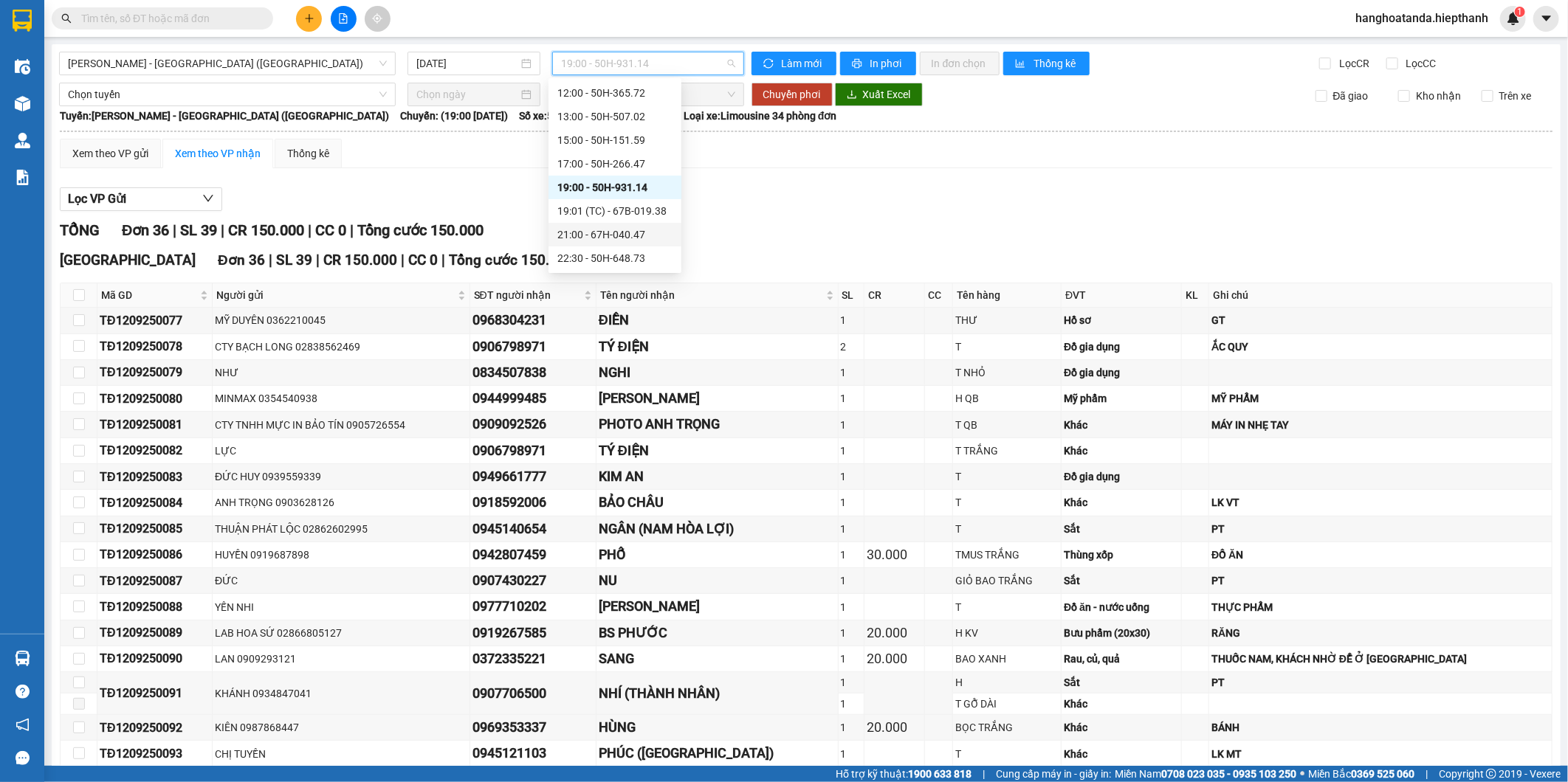
click at [587, 239] on div "21:00 - 67H-040.47" at bounding box center [615, 235] width 116 height 16
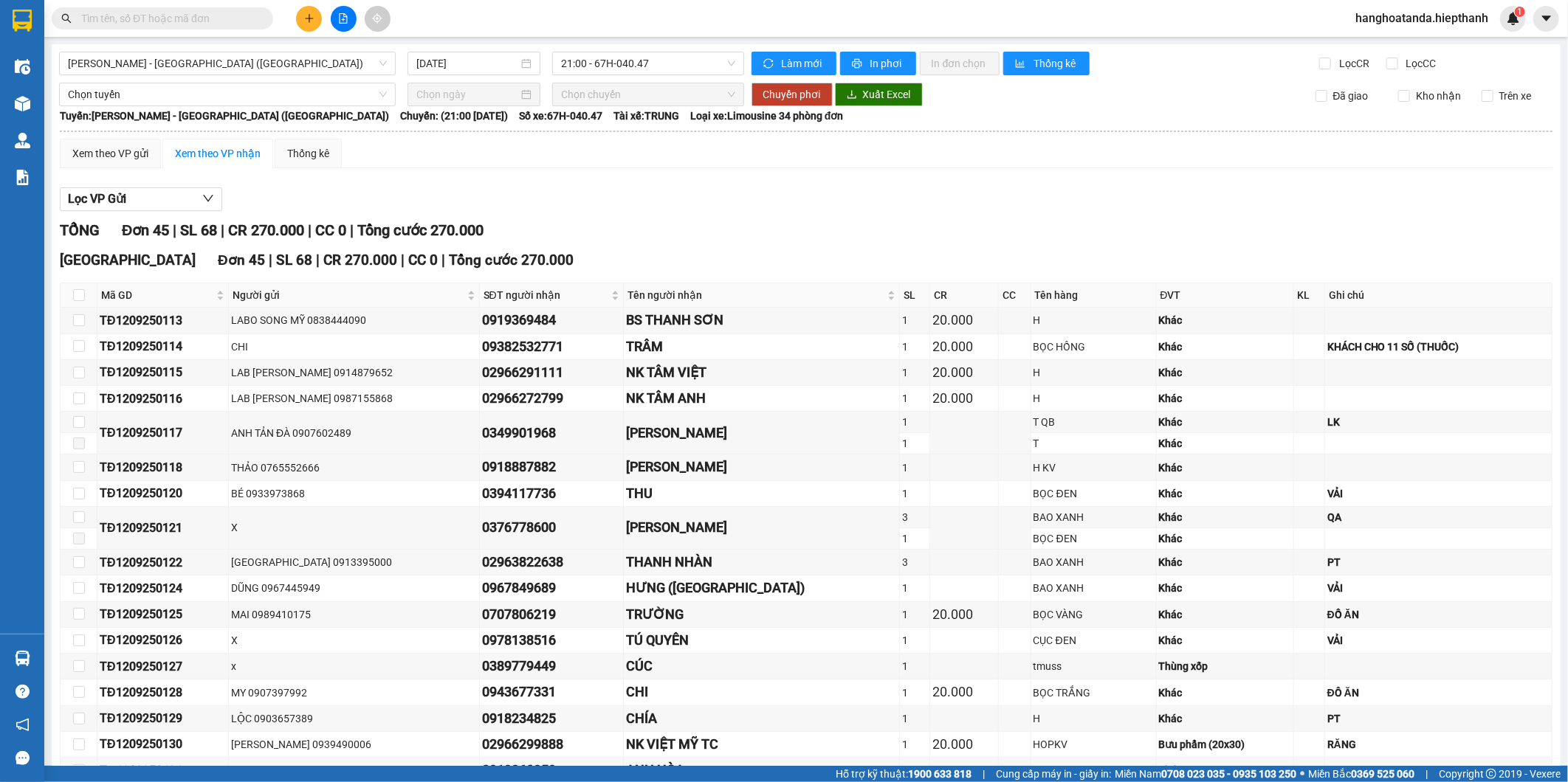
click at [271, 71] on span "Hồ Chí Minh - Tân Châu (Giường)" at bounding box center [227, 64] width 319 height 22
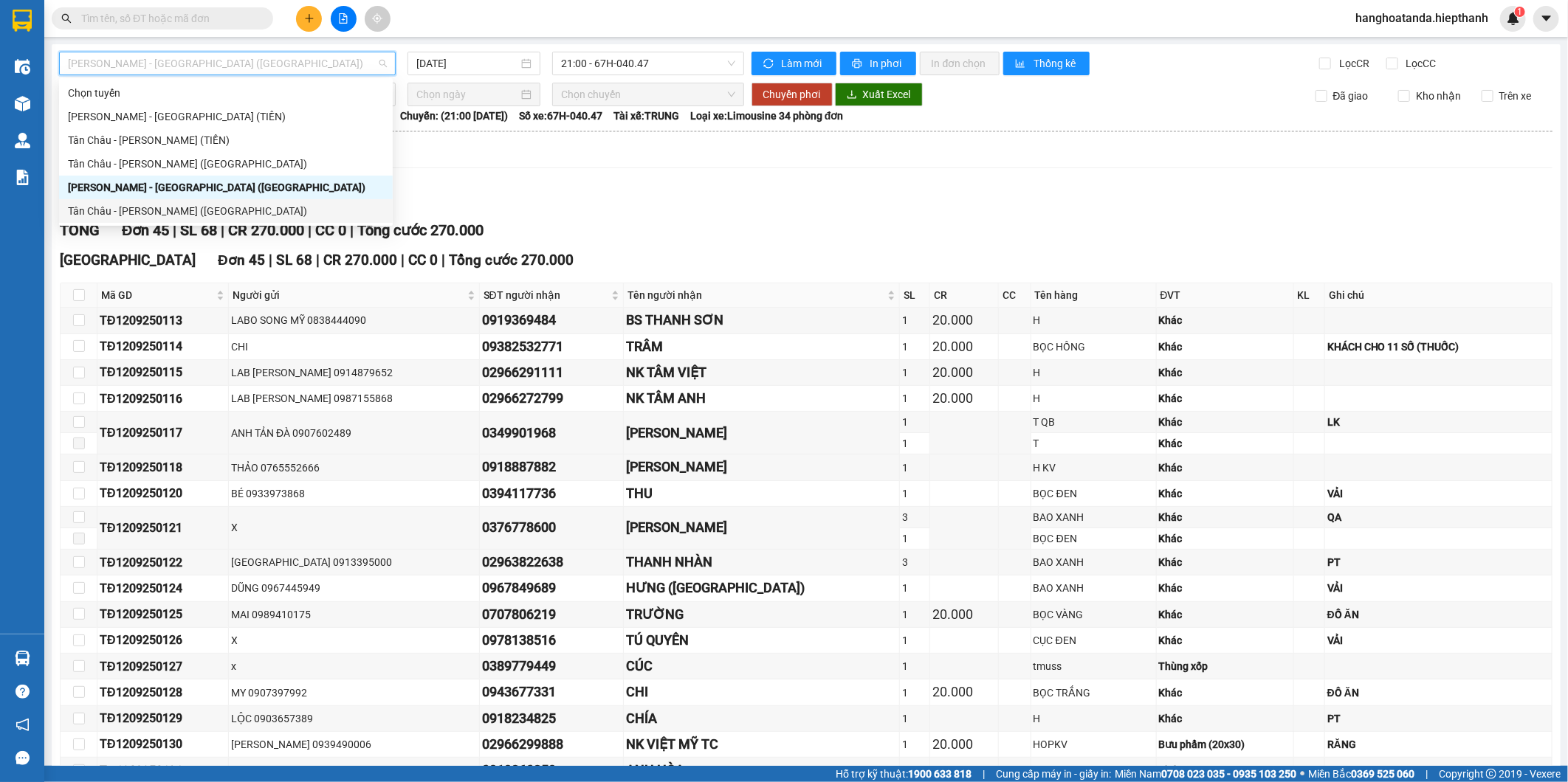
click at [223, 203] on div "Tân Châu - Hồ Chí Minh (Giường)" at bounding box center [226, 211] width 316 height 16
type input "12/09/2025"
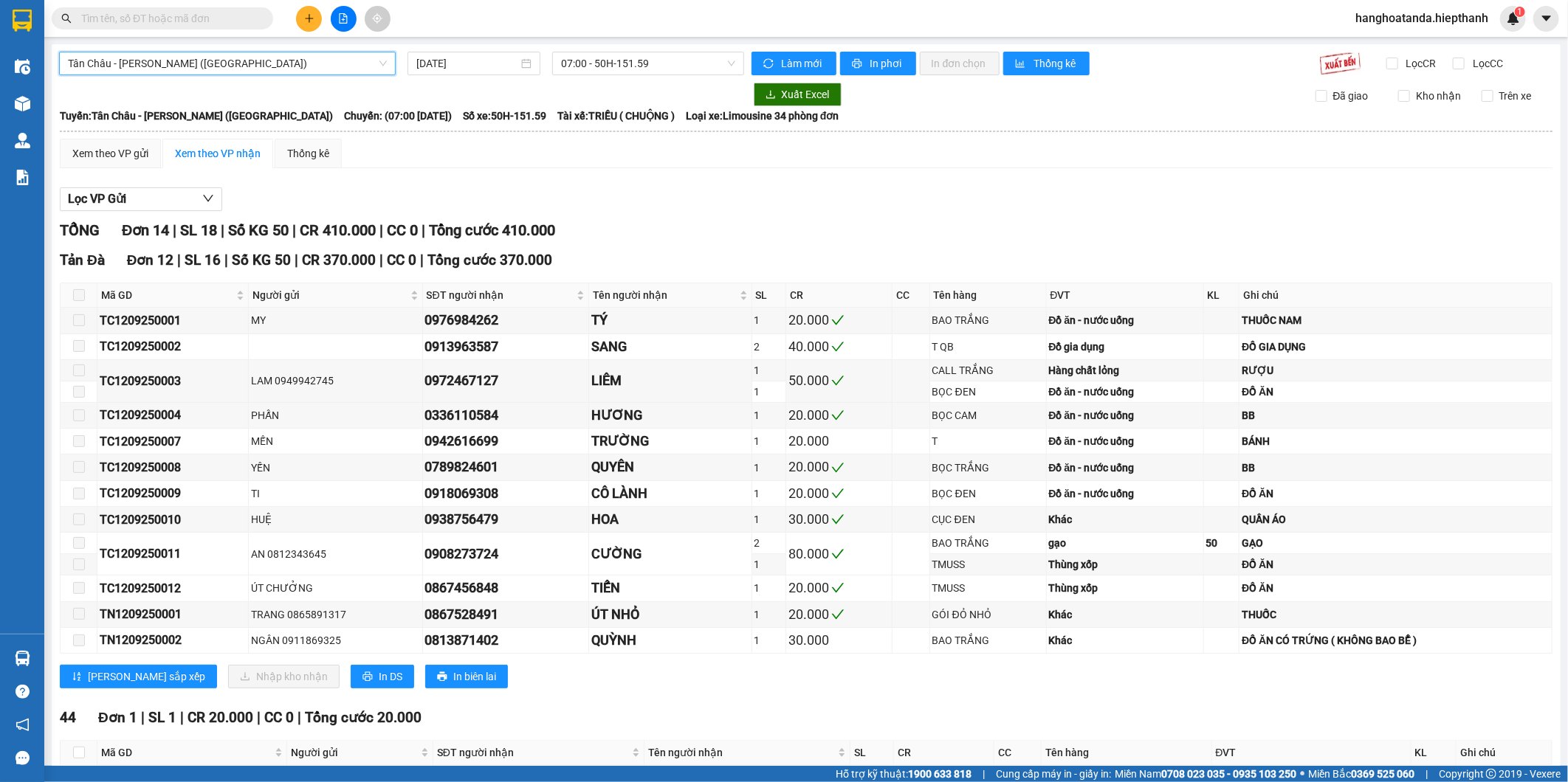
click at [618, 193] on div "Lọc VP Gửi" at bounding box center [807, 199] width 1493 height 24
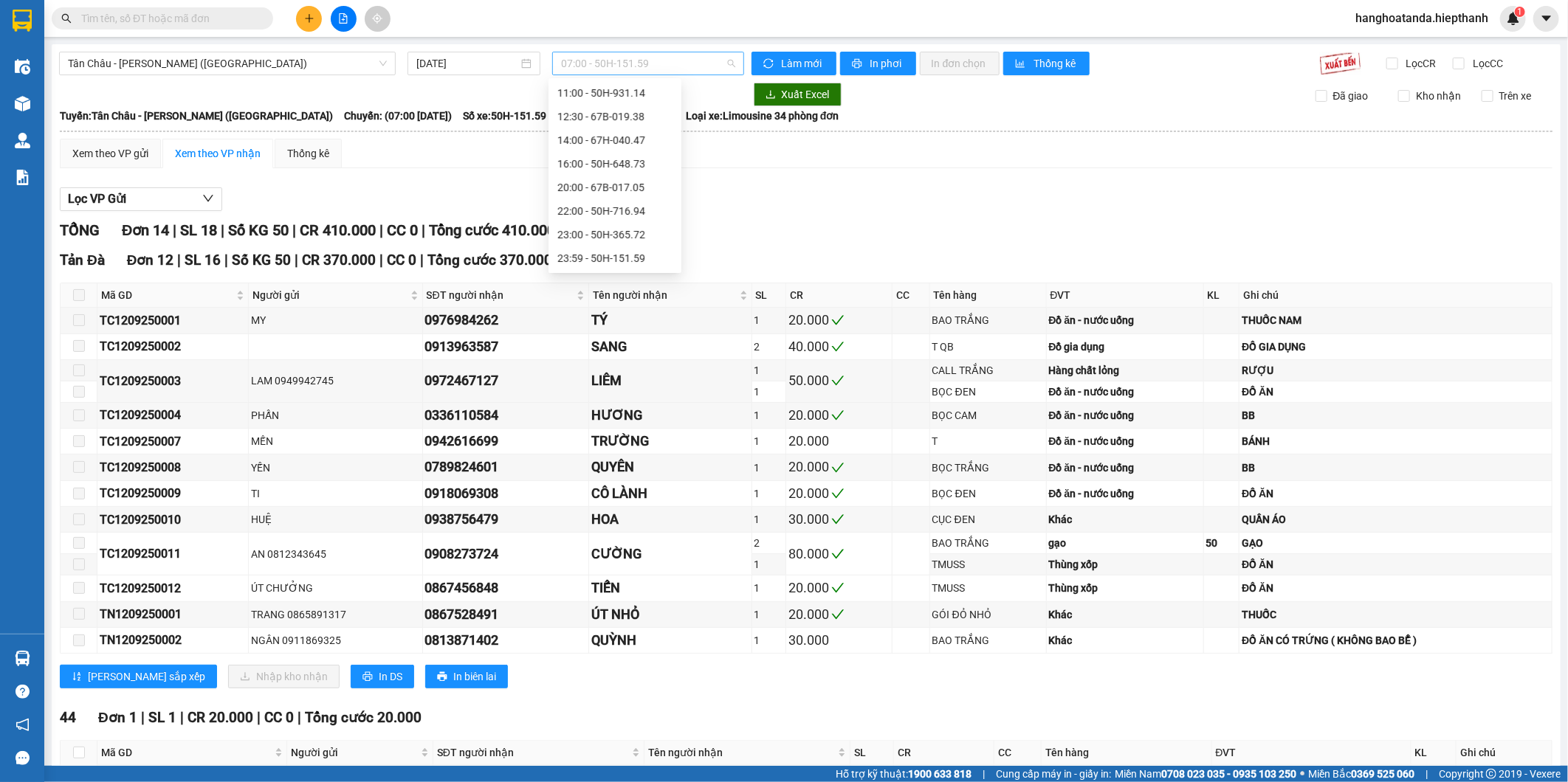
scroll to position [23, 0]
click at [599, 68] on span "07:00 - 50H-151.59" at bounding box center [647, 64] width 173 height 22
click at [593, 112] on div "09:00 - 50H-266.47" at bounding box center [615, 117] width 116 height 16
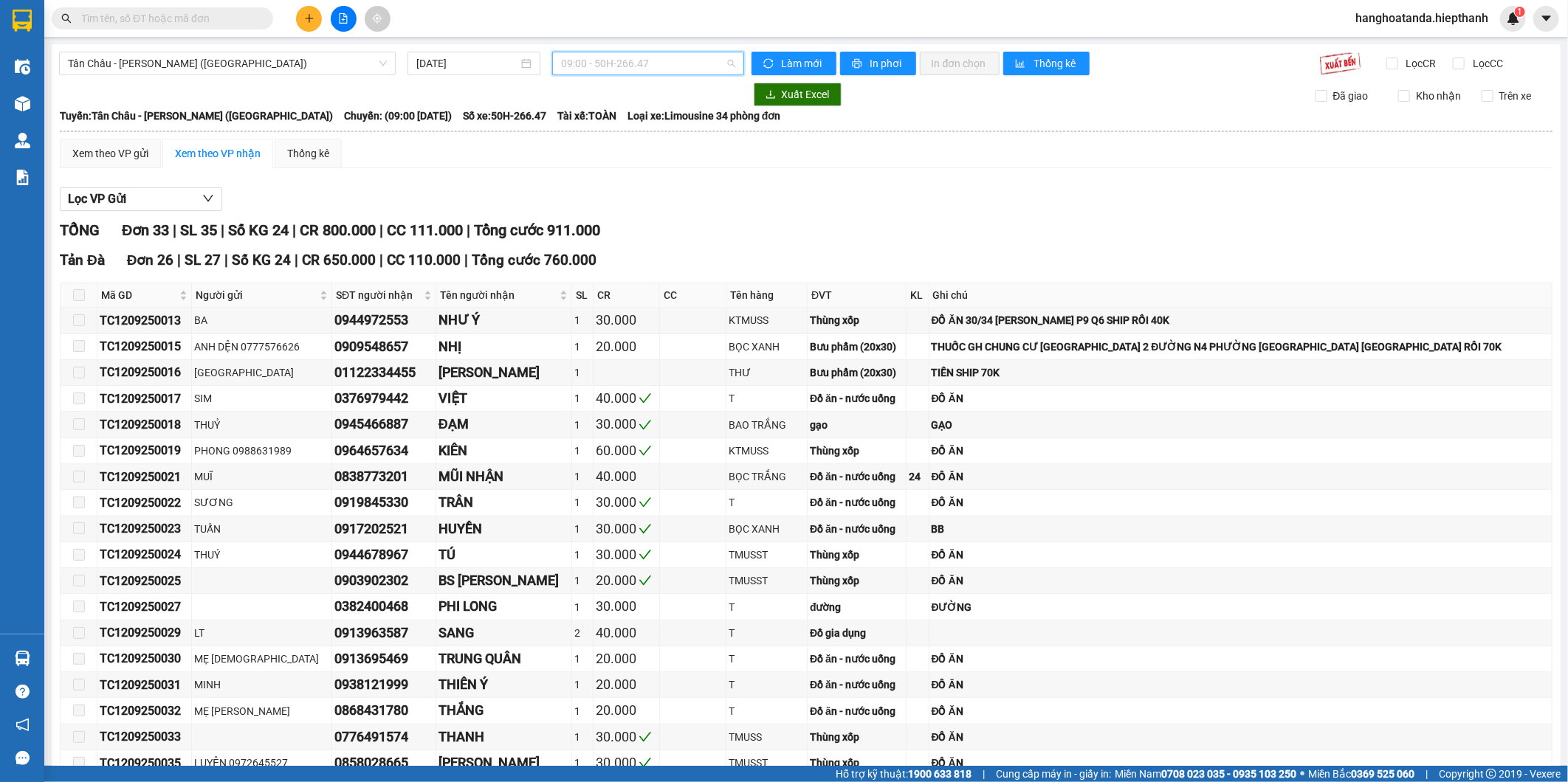
click at [618, 55] on span "09:00 - 50H-266.47" at bounding box center [647, 64] width 173 height 22
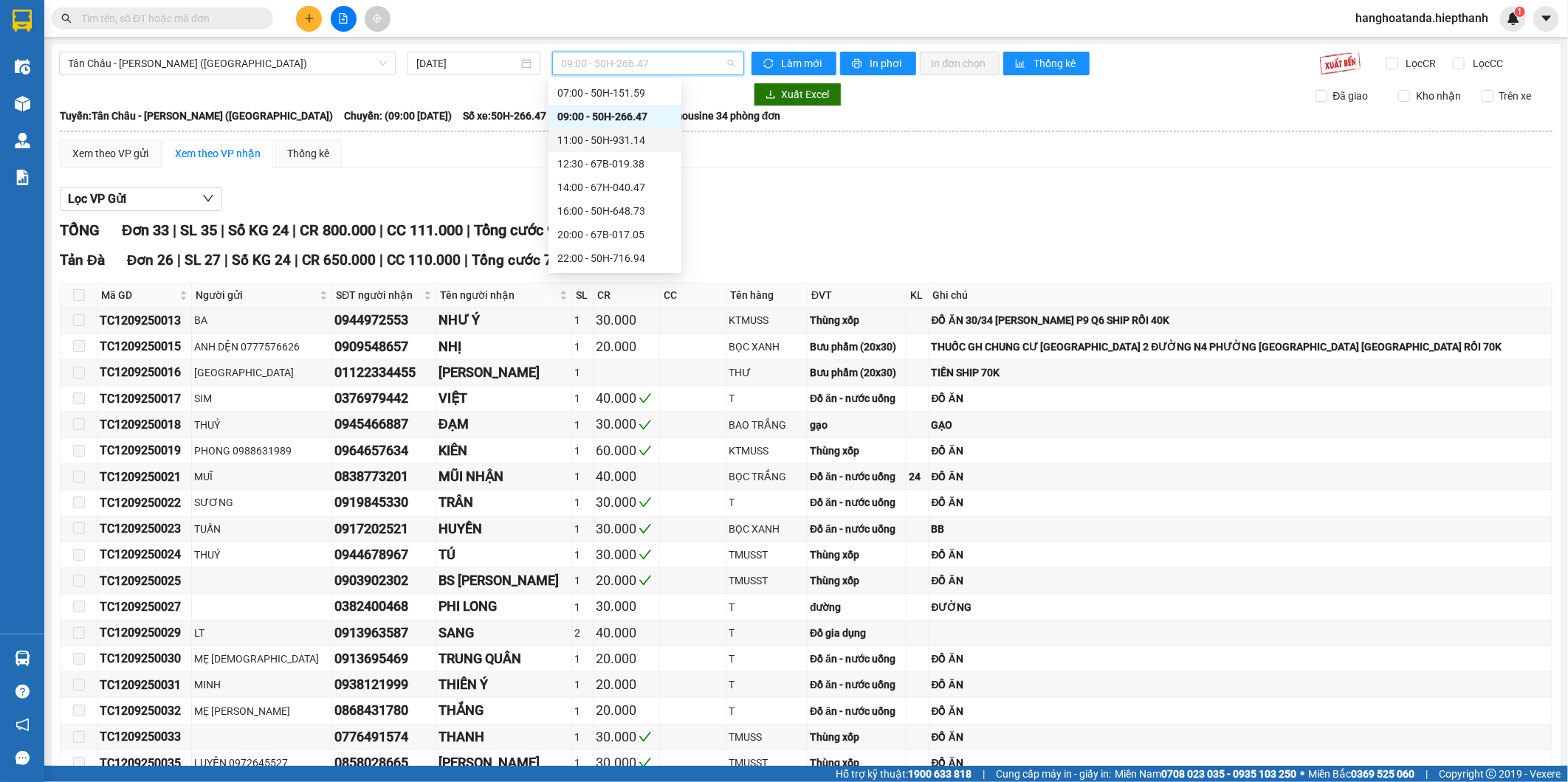
click at [611, 142] on div "11:00 - 50H-931.14" at bounding box center [615, 140] width 116 height 16
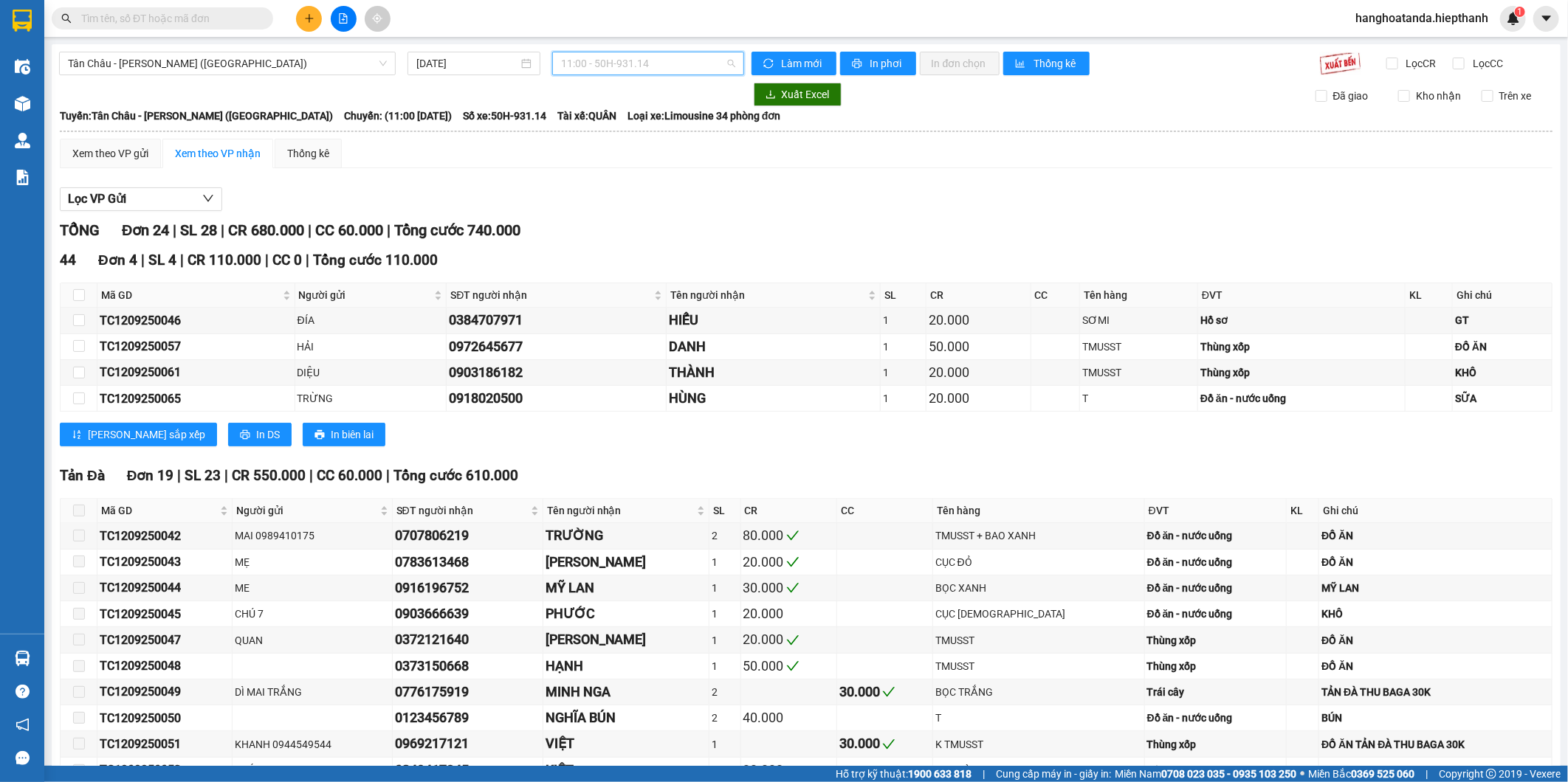
click at [623, 61] on span "11:00 - 50H-931.14" at bounding box center [647, 64] width 173 height 22
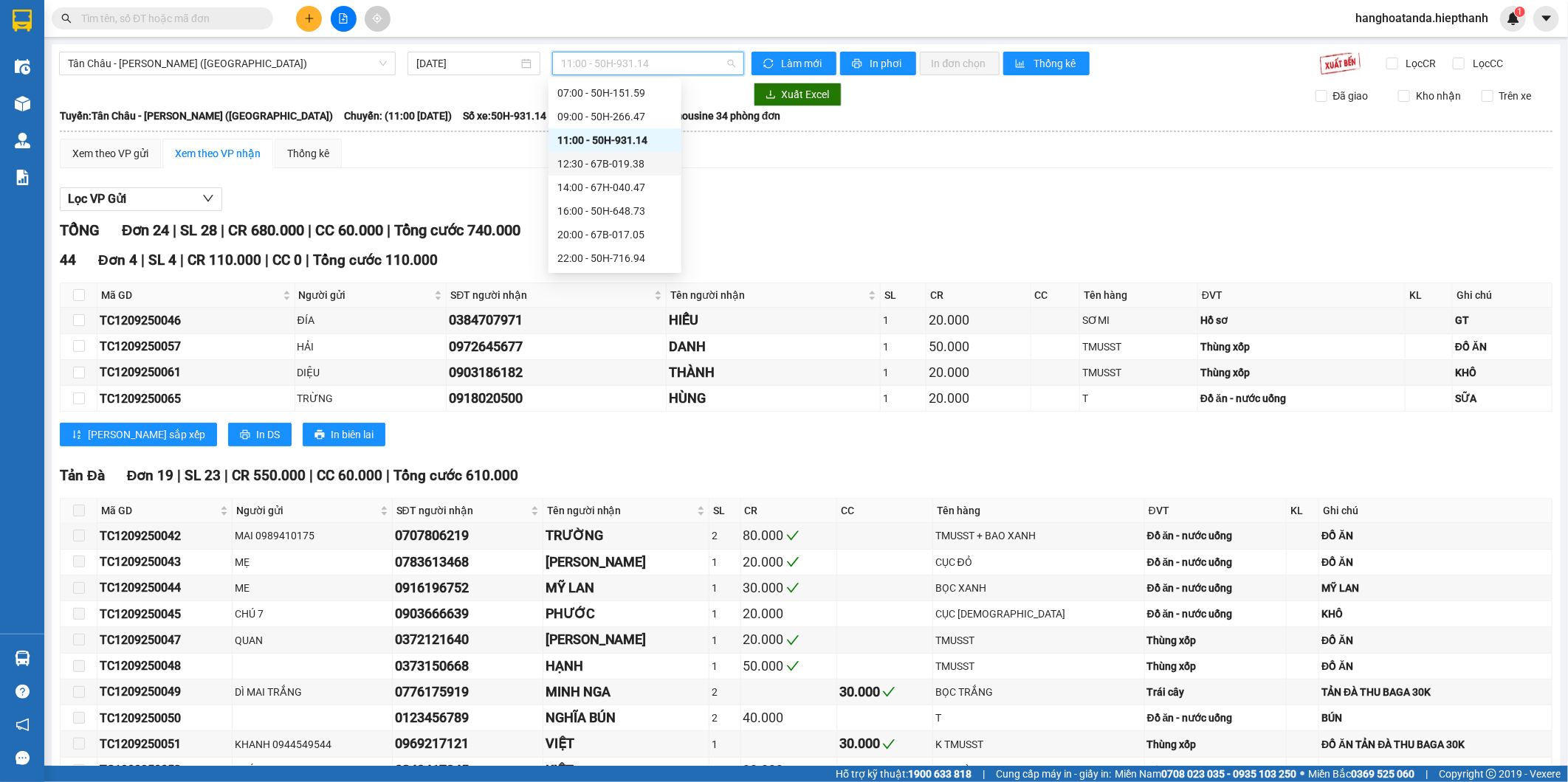
click at [604, 163] on div "12:30 - 67B-019.38" at bounding box center [615, 164] width 116 height 16
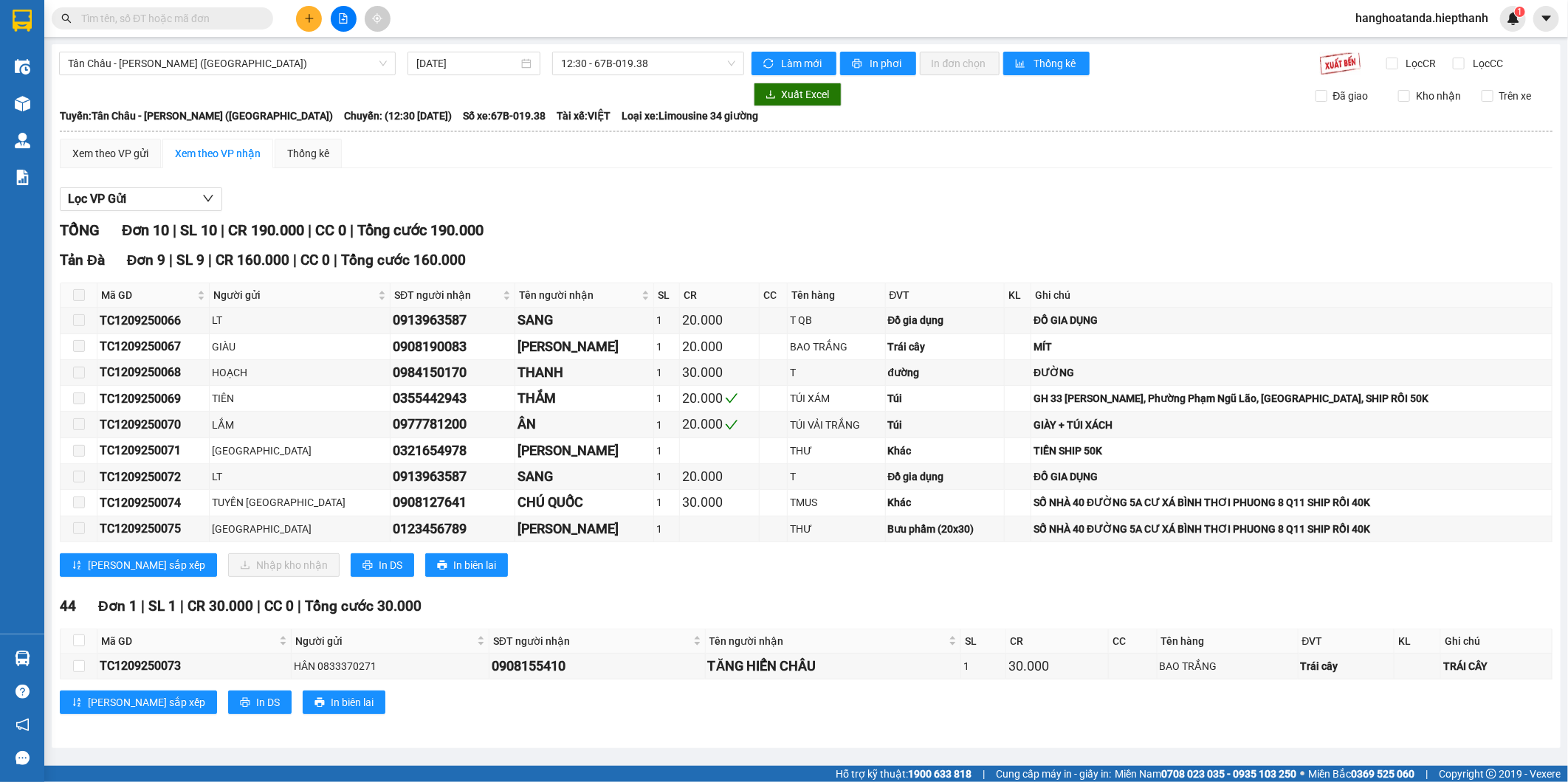
click at [617, 76] on div "Tân Châu - Hồ Chí Minh (Giường) 12/09/2025 12:30 - 67B-019.38 Làm mới In phơi I…" at bounding box center [807, 396] width 1509 height 704
drag, startPoint x: 617, startPoint y: 76, endPoint x: 626, endPoint y: 70, distance: 10.8
click at [623, 72] on div "Tân Châu - Hồ Chí Minh (Giường) 12/09/2025 12:30 - 67B-019.38 Làm mới In phơi I…" at bounding box center [807, 396] width 1509 height 704
click at [752, 73] on button "Làm mới" at bounding box center [794, 63] width 85 height 23
click at [620, 70] on span "12:30 - 67B-019.38" at bounding box center [647, 64] width 173 height 22
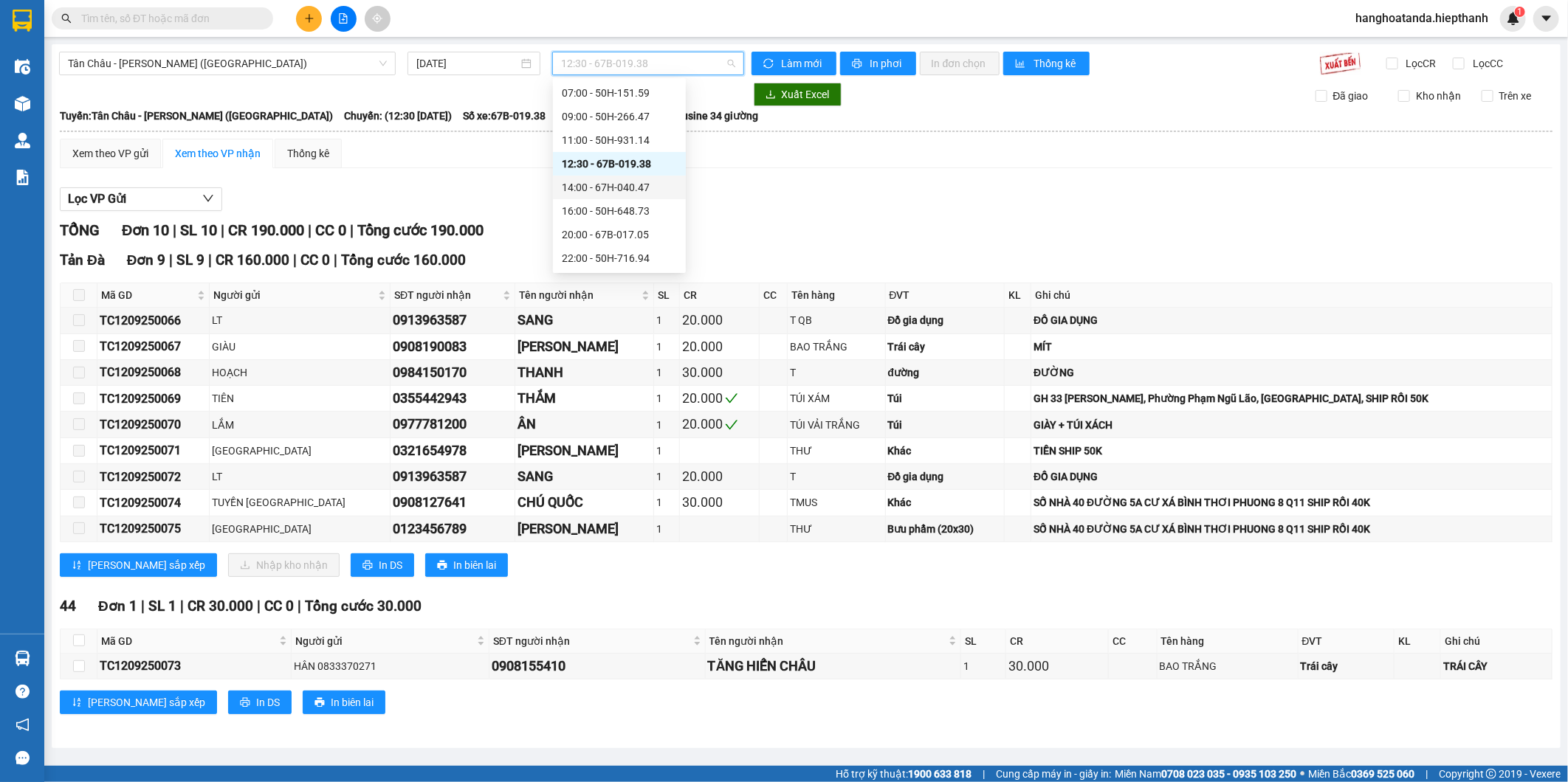
click at [604, 182] on div "14:00 - 67H-040.47" at bounding box center [620, 187] width 116 height 16
